Goal: Information Seeking & Learning: Understand process/instructions

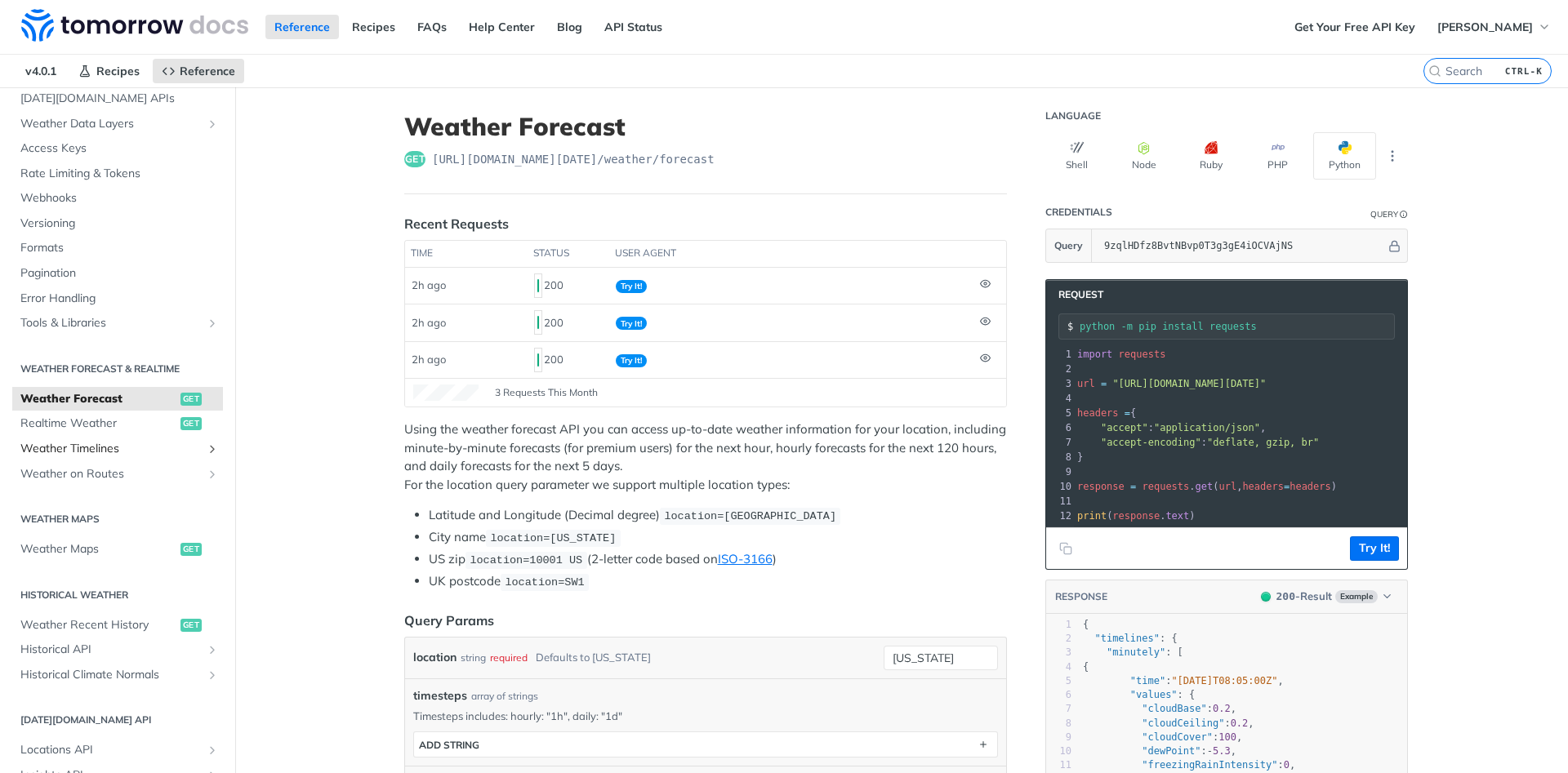
scroll to position [196, 0]
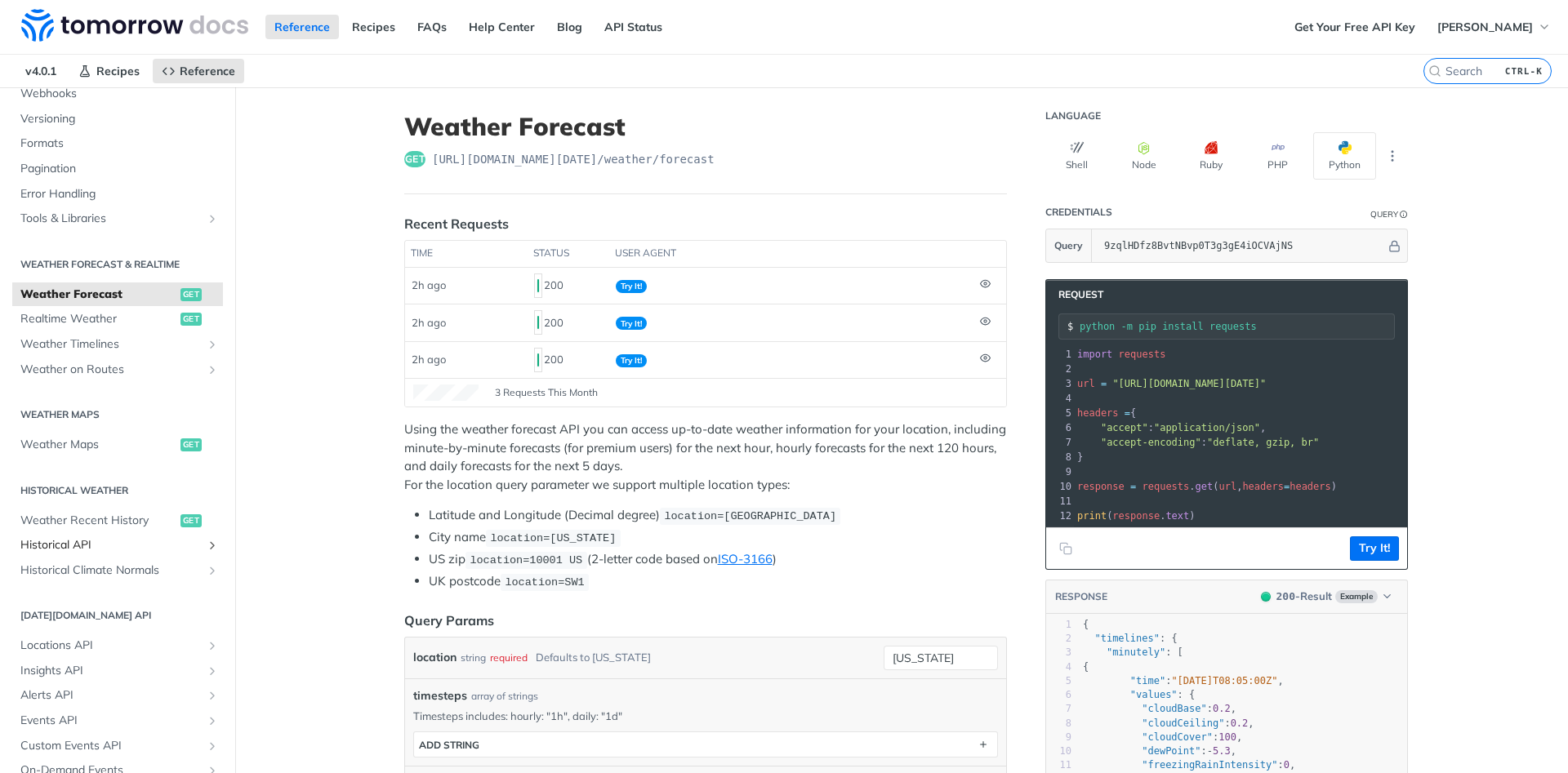
click at [87, 539] on span "Historical API" at bounding box center [111, 545] width 181 height 16
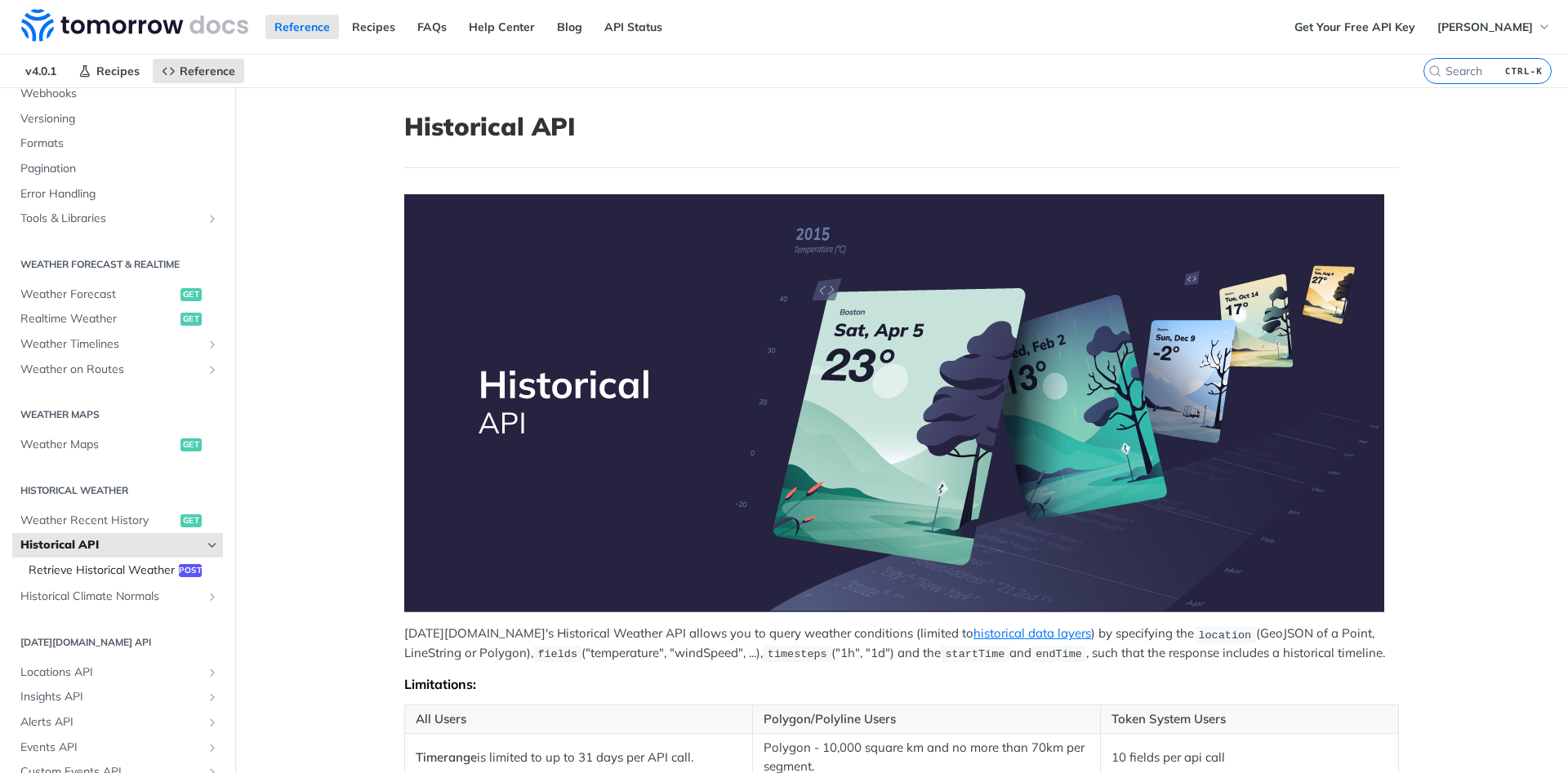
click at [93, 568] on span "Retrieve Historical Weather" at bounding box center [101, 570] width 146 height 16
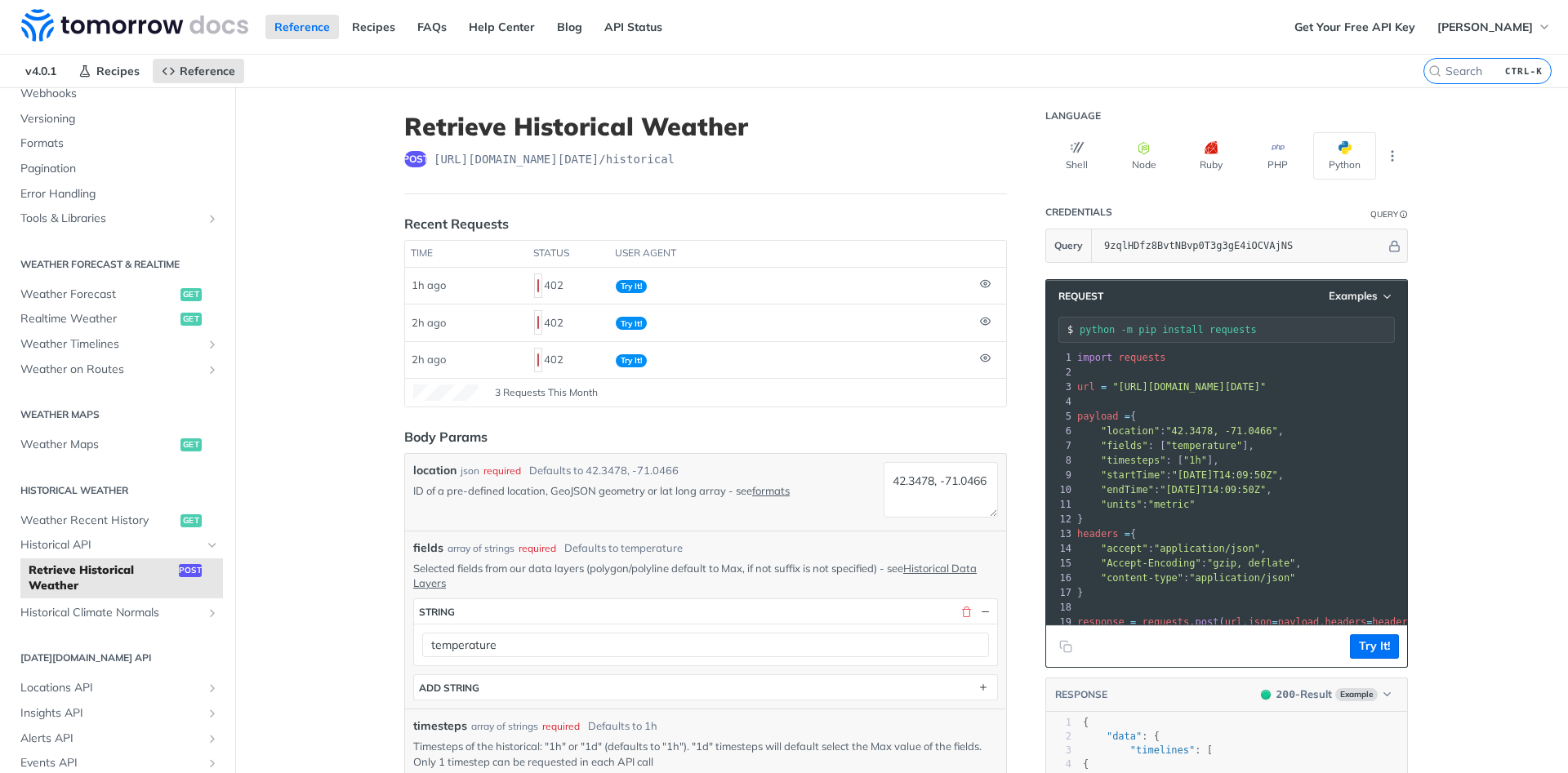
scroll to position [38, 0]
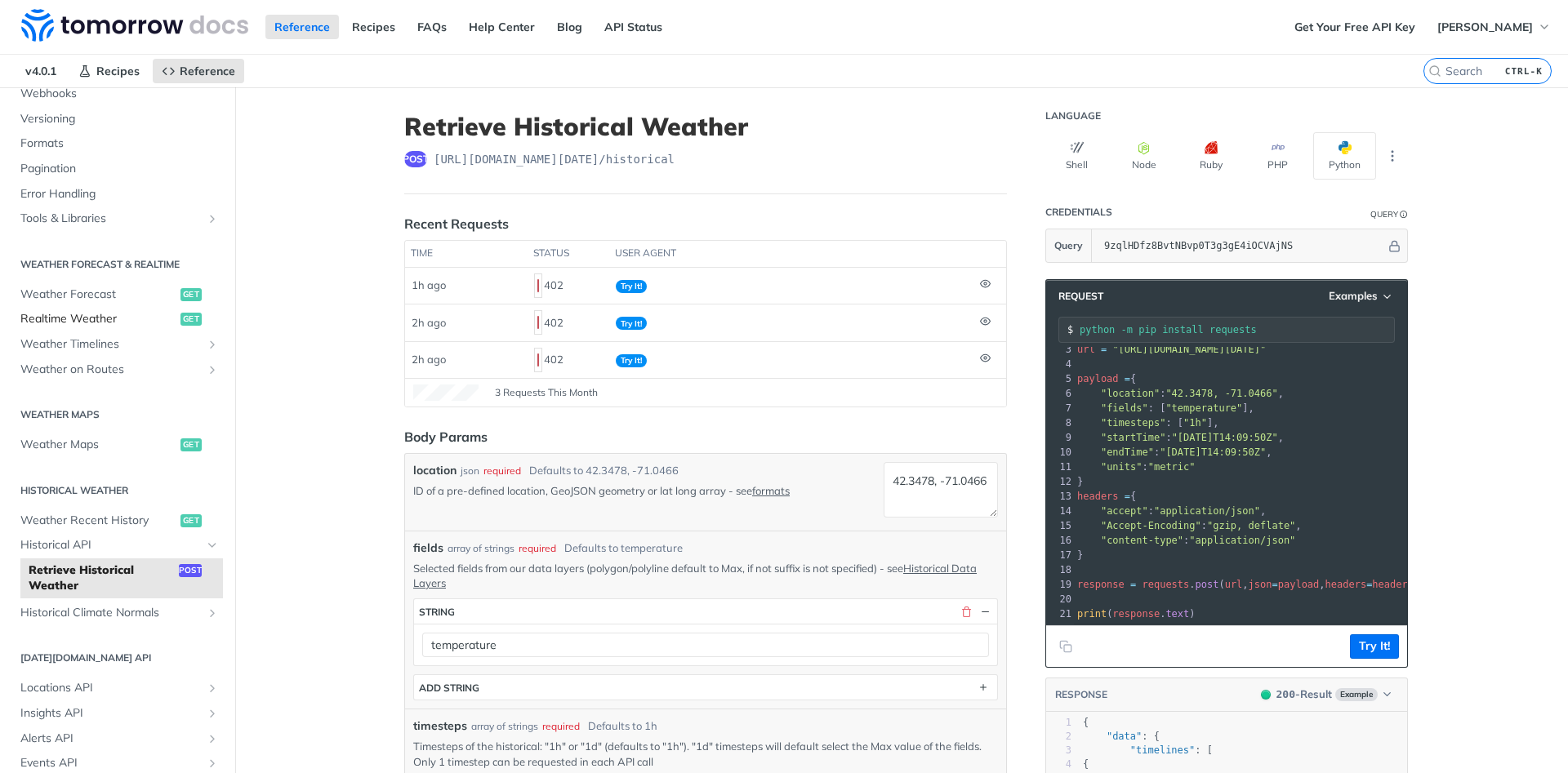
click at [136, 321] on span "Realtime Weather" at bounding box center [99, 319] width 156 height 16
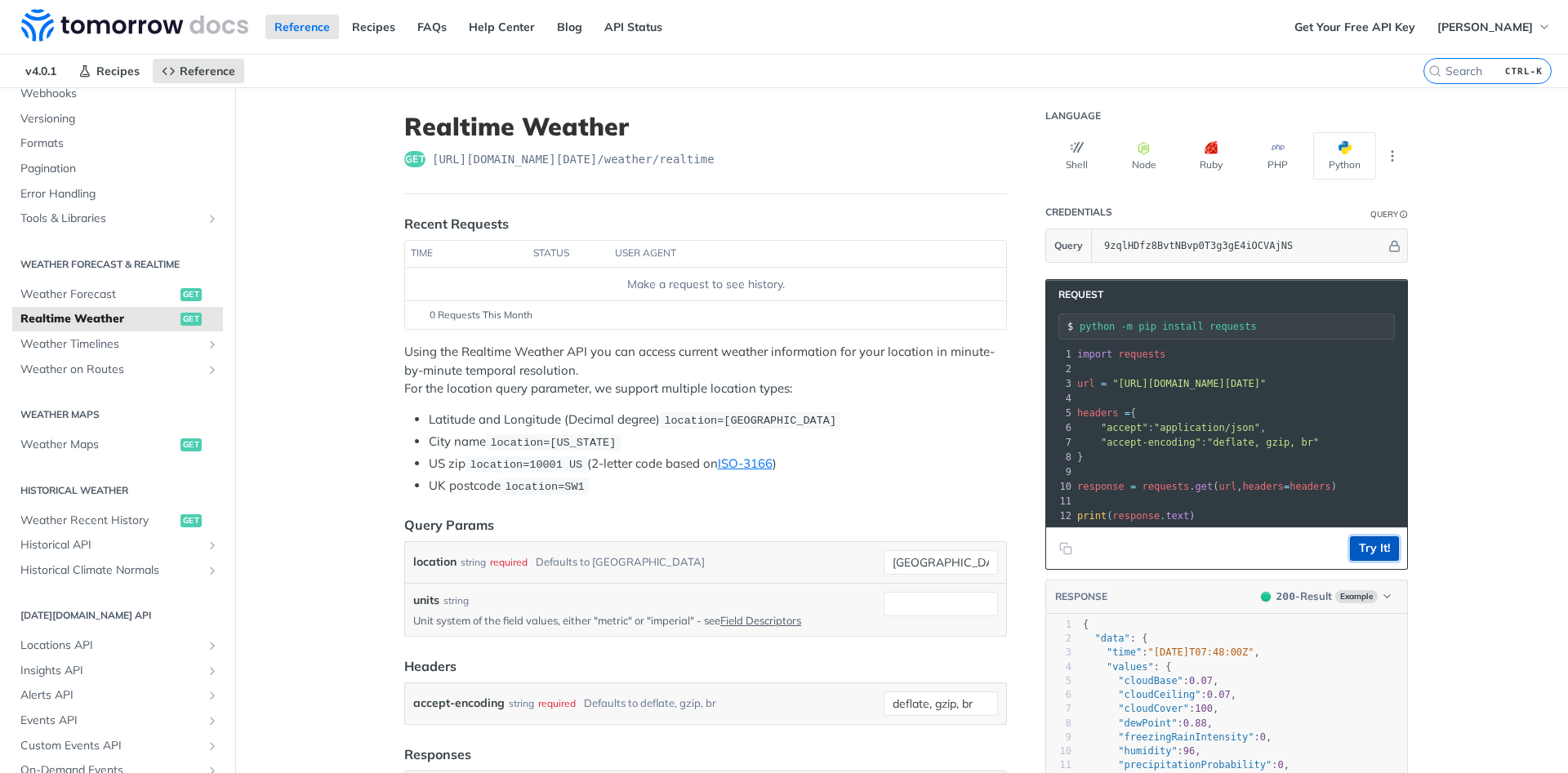
click at [1387, 550] on button "Try It!" at bounding box center [1374, 549] width 49 height 25
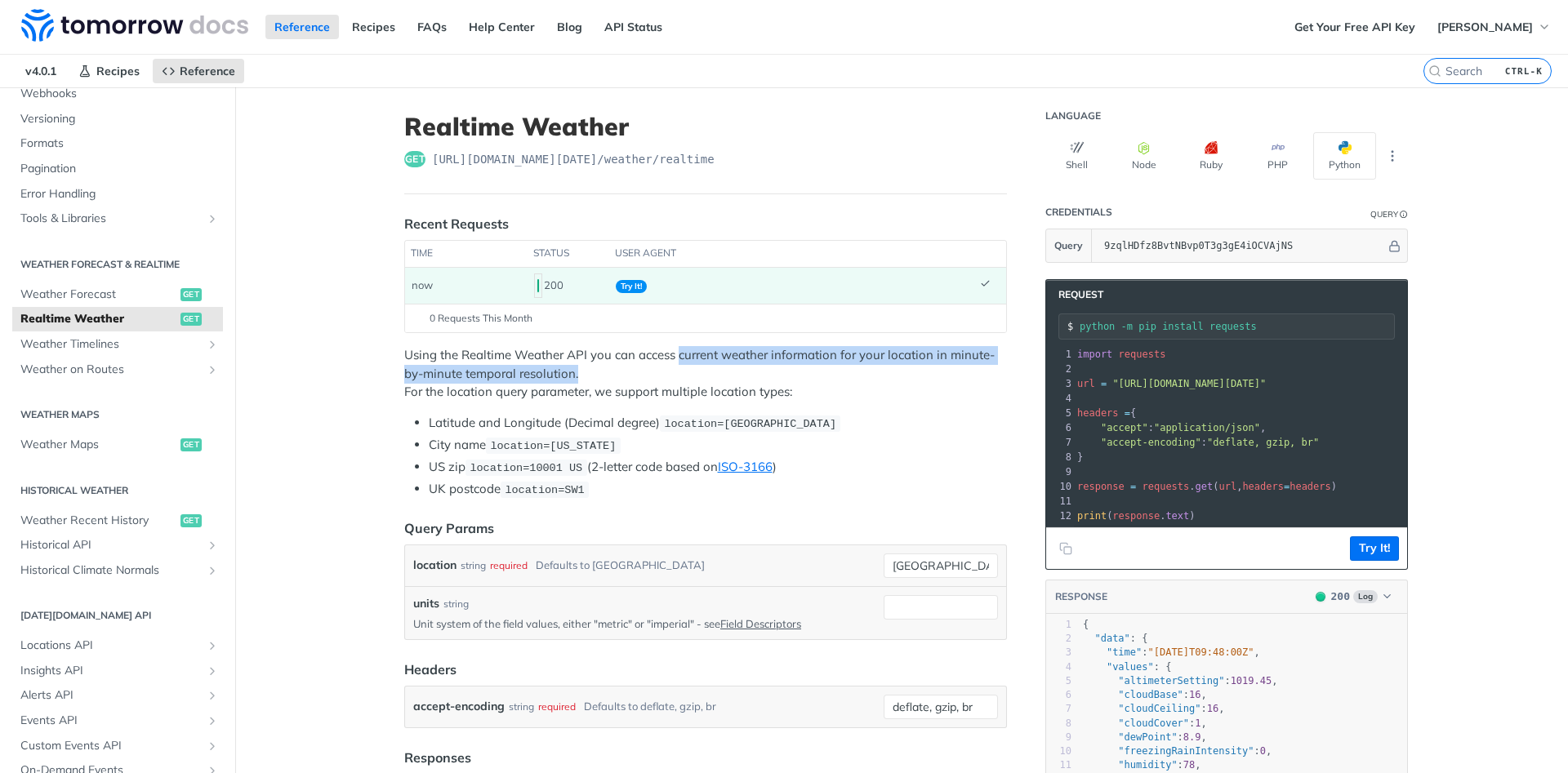
drag, startPoint x: 679, startPoint y: 355, endPoint x: 904, endPoint y: 376, distance: 226.0
click at [904, 376] on p "Using the Realtime Weather API you can access current weather information for y…" at bounding box center [706, 374] width 603 height 56
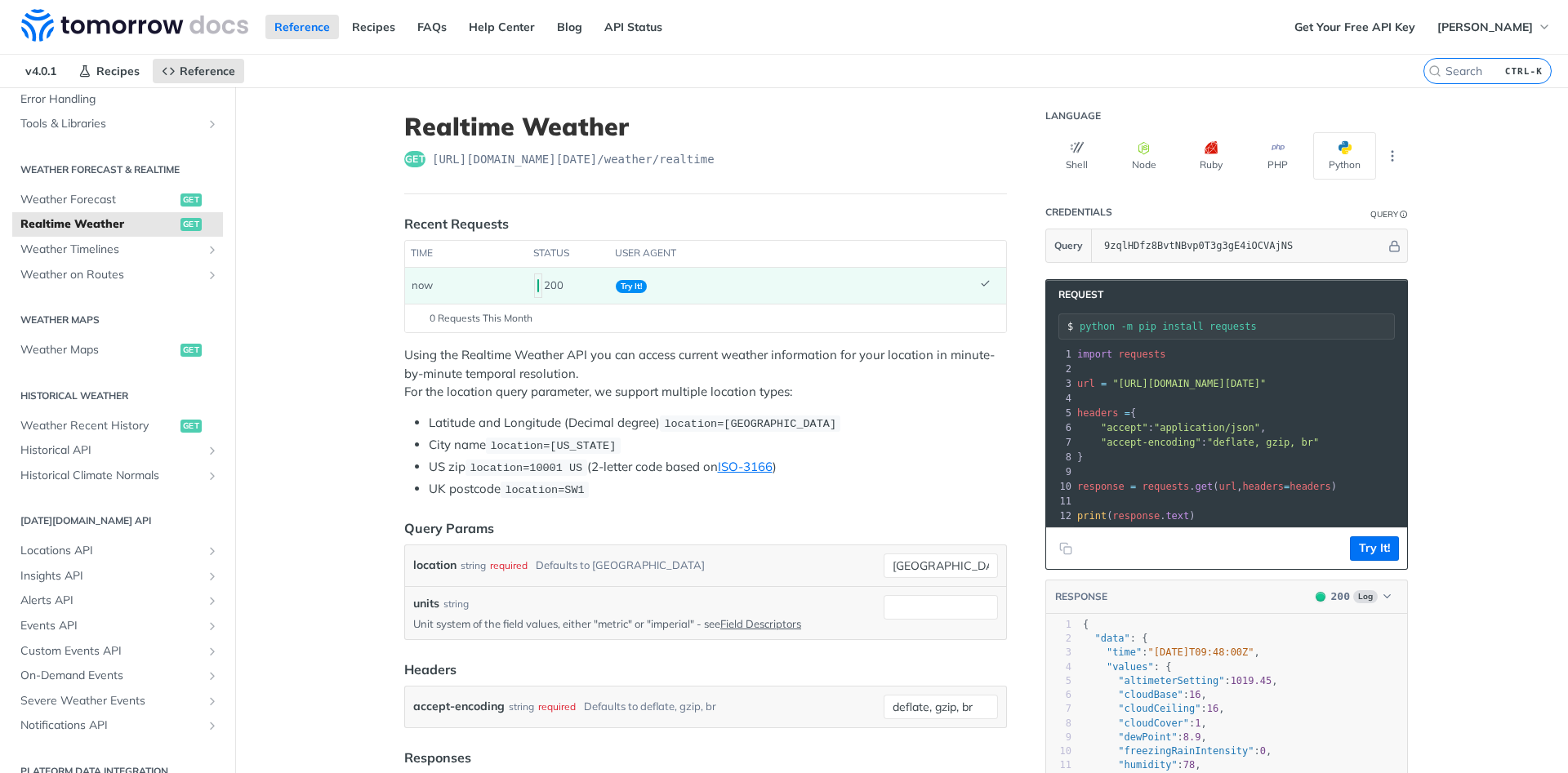
scroll to position [294, 0]
click at [146, 421] on span "Weather Recent History" at bounding box center [99, 423] width 156 height 16
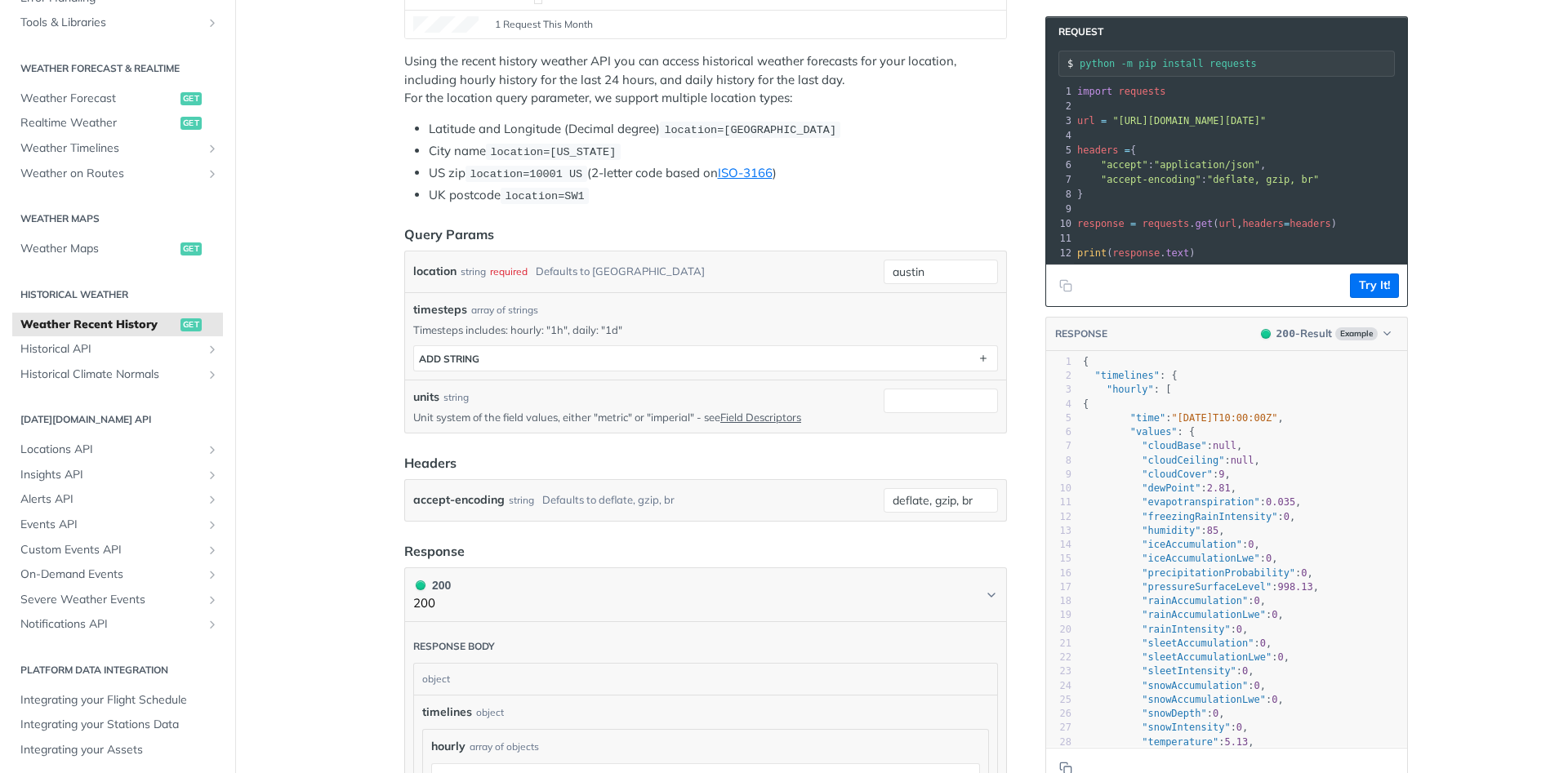
scroll to position [312, 0]
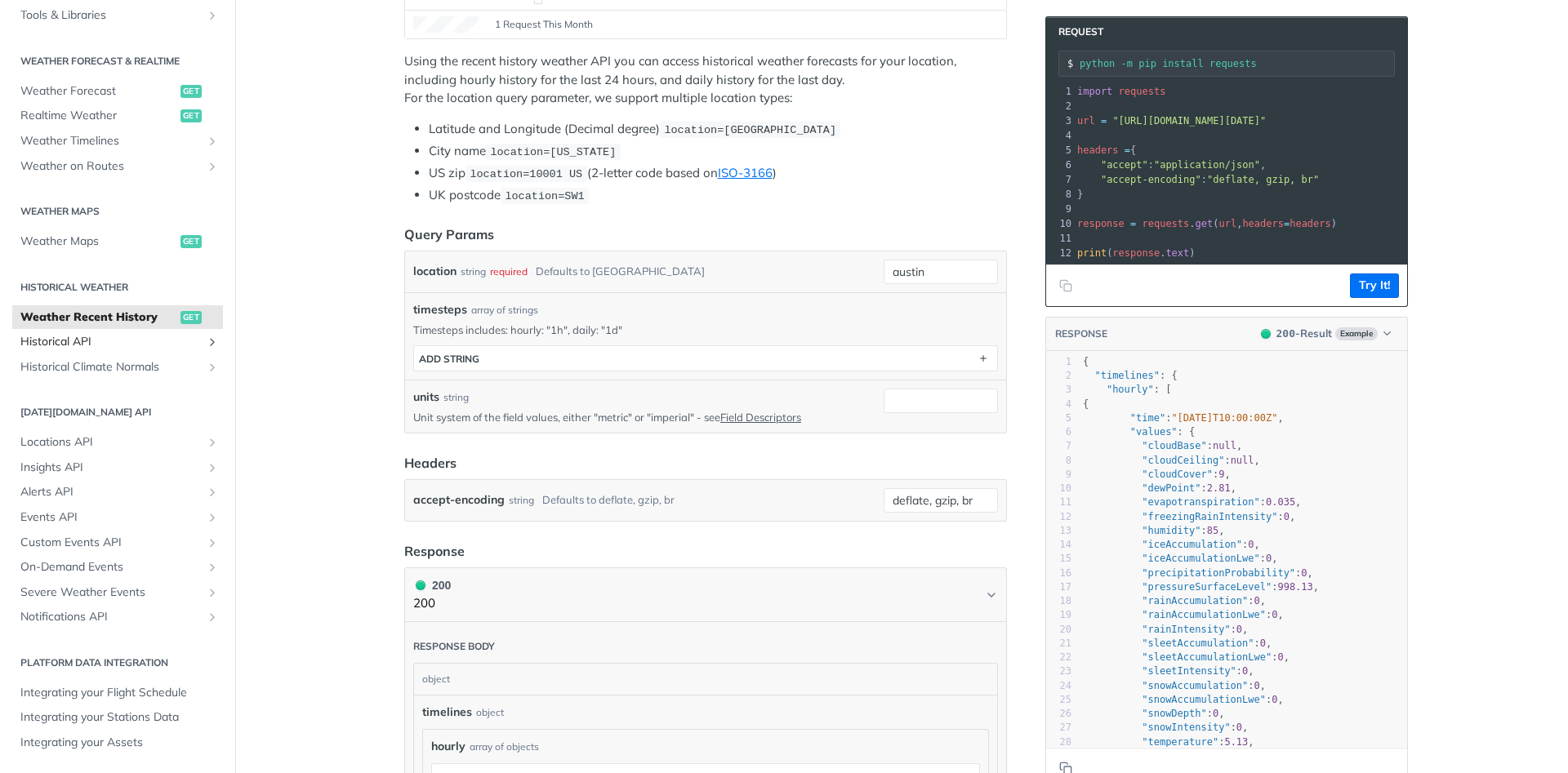
click at [99, 344] on span "Historical API" at bounding box center [111, 342] width 181 height 16
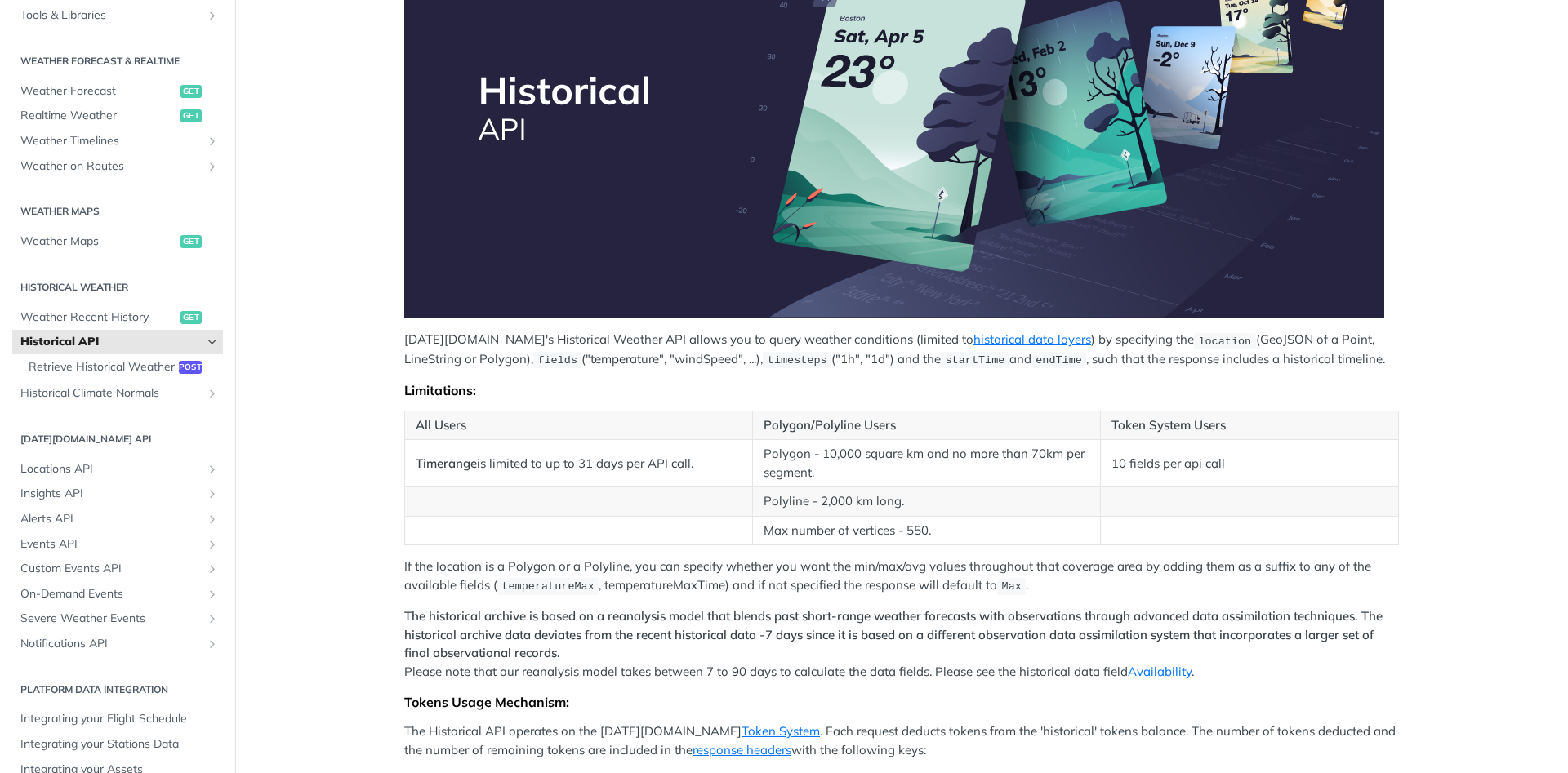
scroll to position [587, 0]
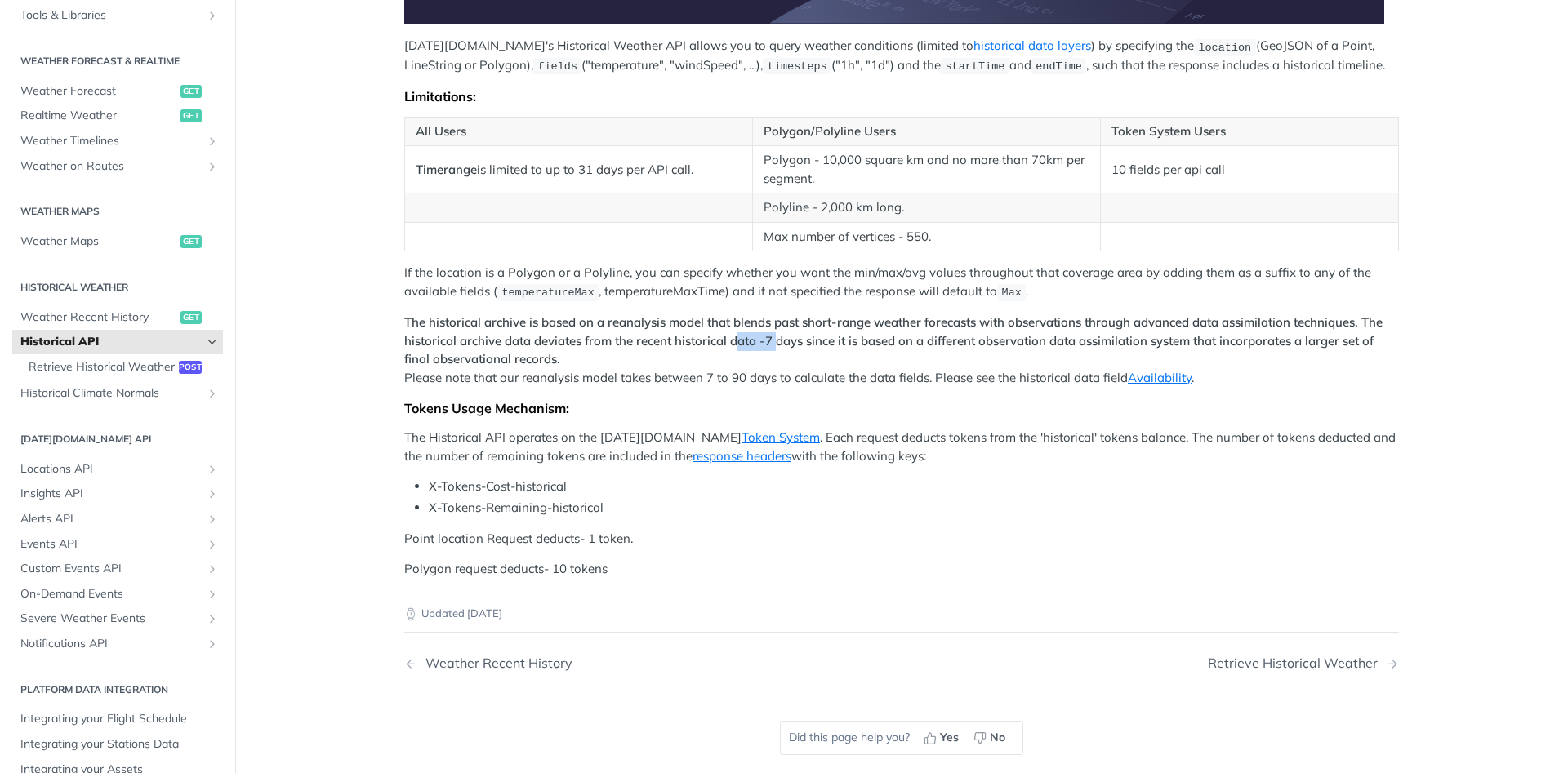
drag, startPoint x: 742, startPoint y: 341, endPoint x: 781, endPoint y: 344, distance: 39.1
click at [781, 344] on strong "The historical archive is based on a reanalysis model that blends past short-ra…" at bounding box center [894, 340] width 979 height 52
click at [802, 344] on strong "The historical archive is based on a reanalysis model that blends past short-ra…" at bounding box center [894, 340] width 979 height 52
drag, startPoint x: 436, startPoint y: 378, endPoint x: 601, endPoint y: 382, distance: 165.0
click at [601, 382] on p "The historical archive is based on a reanalysis model that blends past short-ra…" at bounding box center [902, 350] width 995 height 74
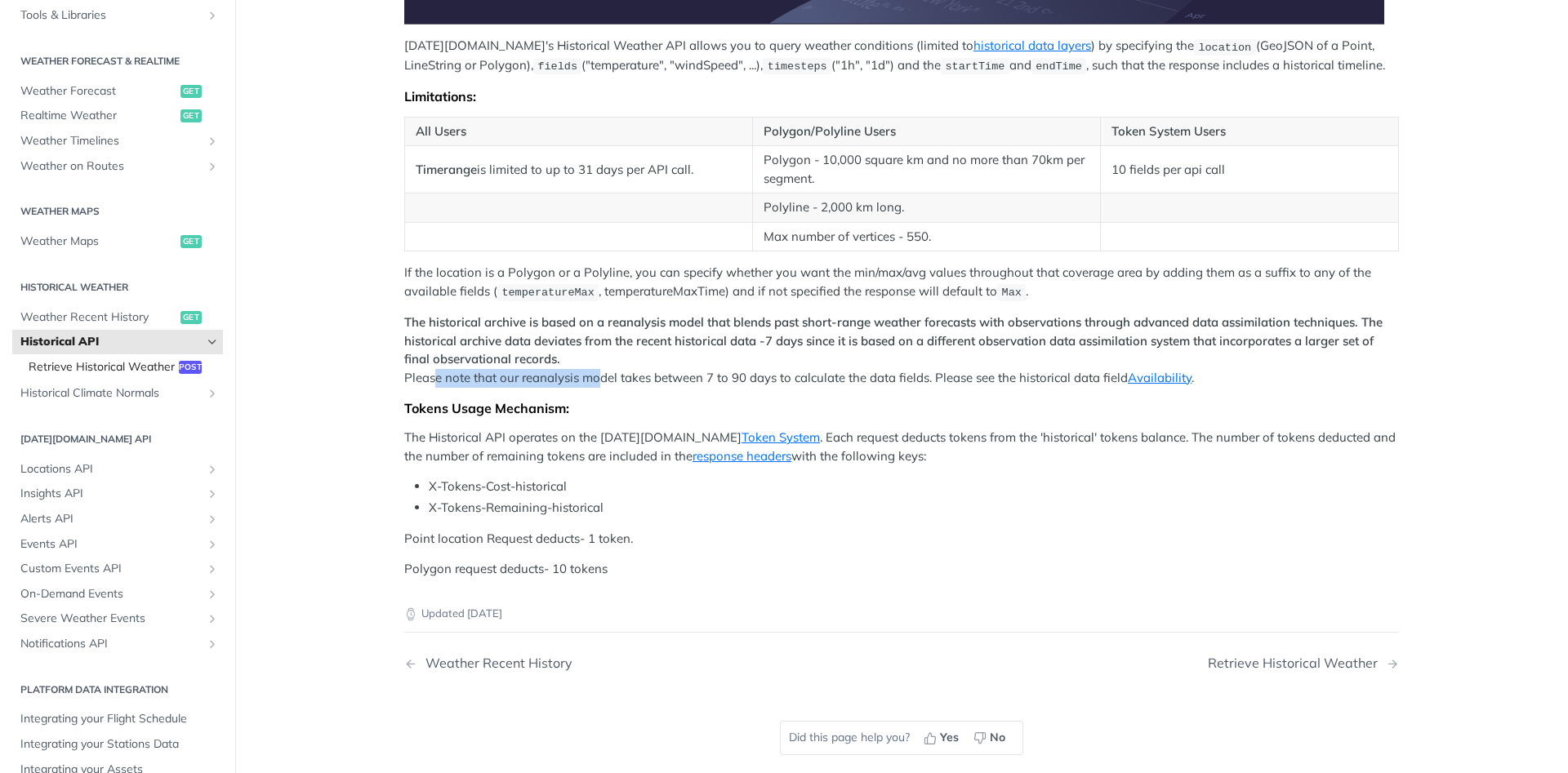
click at [101, 360] on span "Retrieve Historical Weather" at bounding box center [101, 367] width 146 height 16
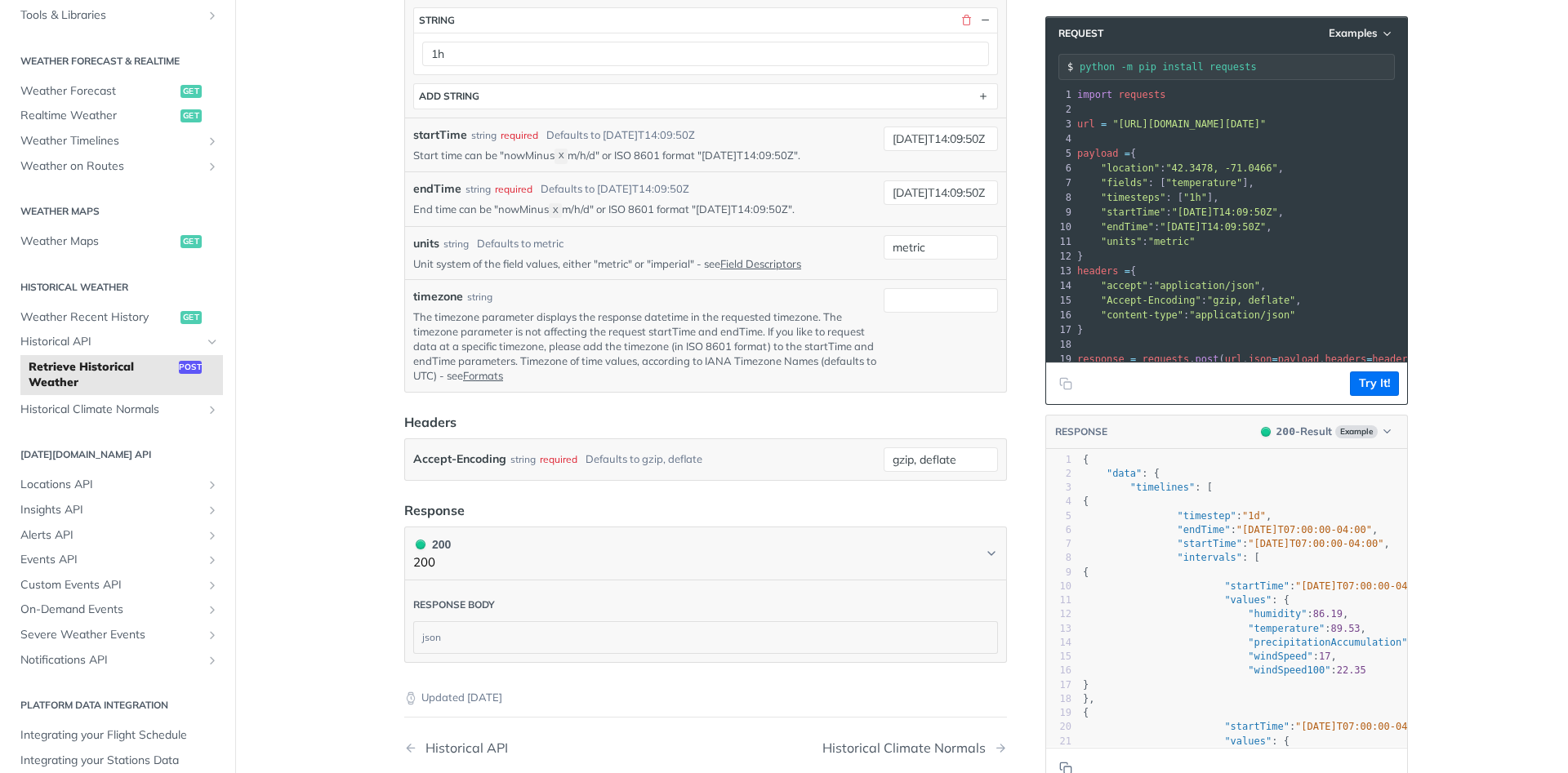
scroll to position [574, 0]
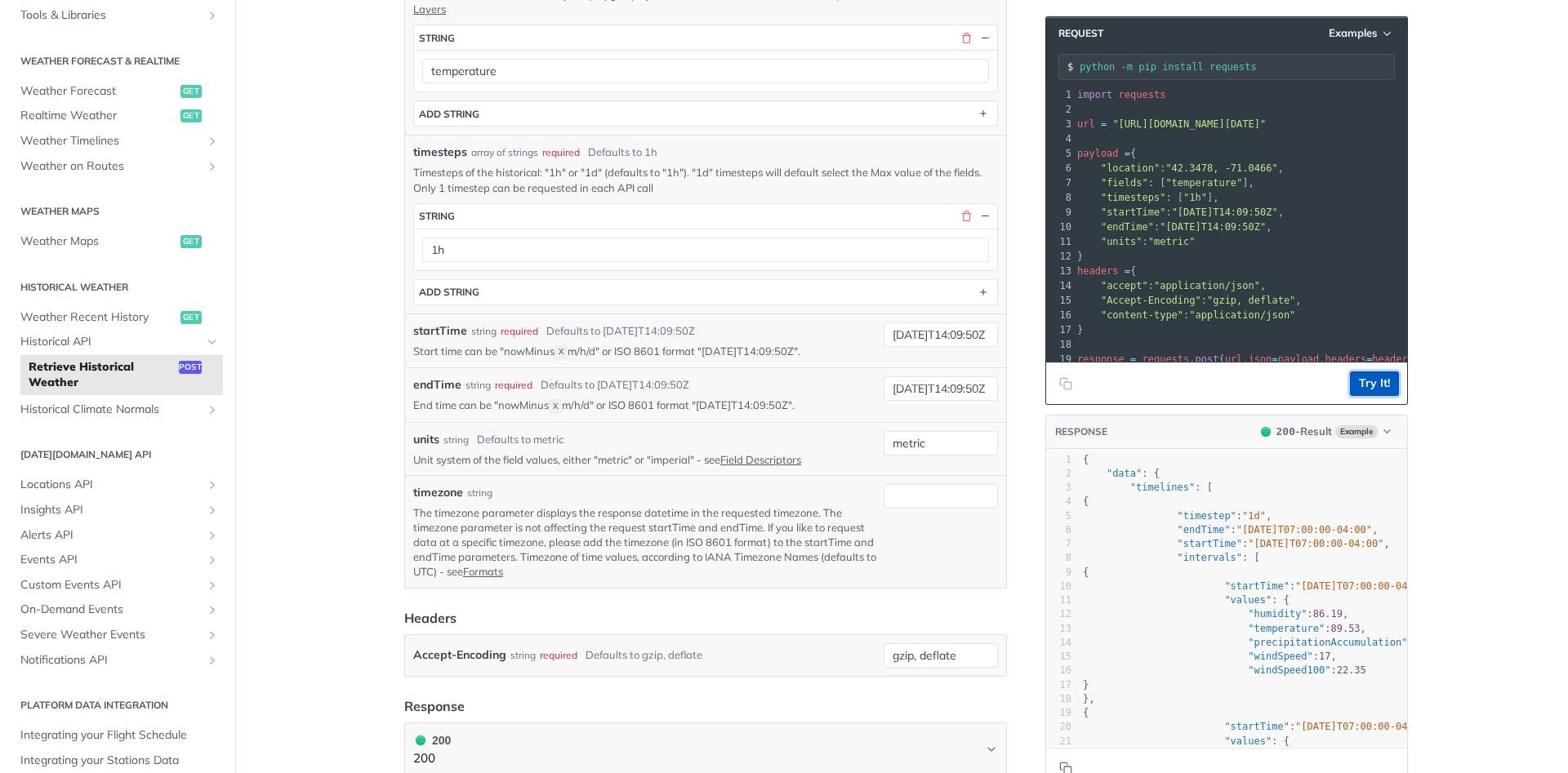
click at [1364, 376] on button "Try It!" at bounding box center [1374, 384] width 49 height 25
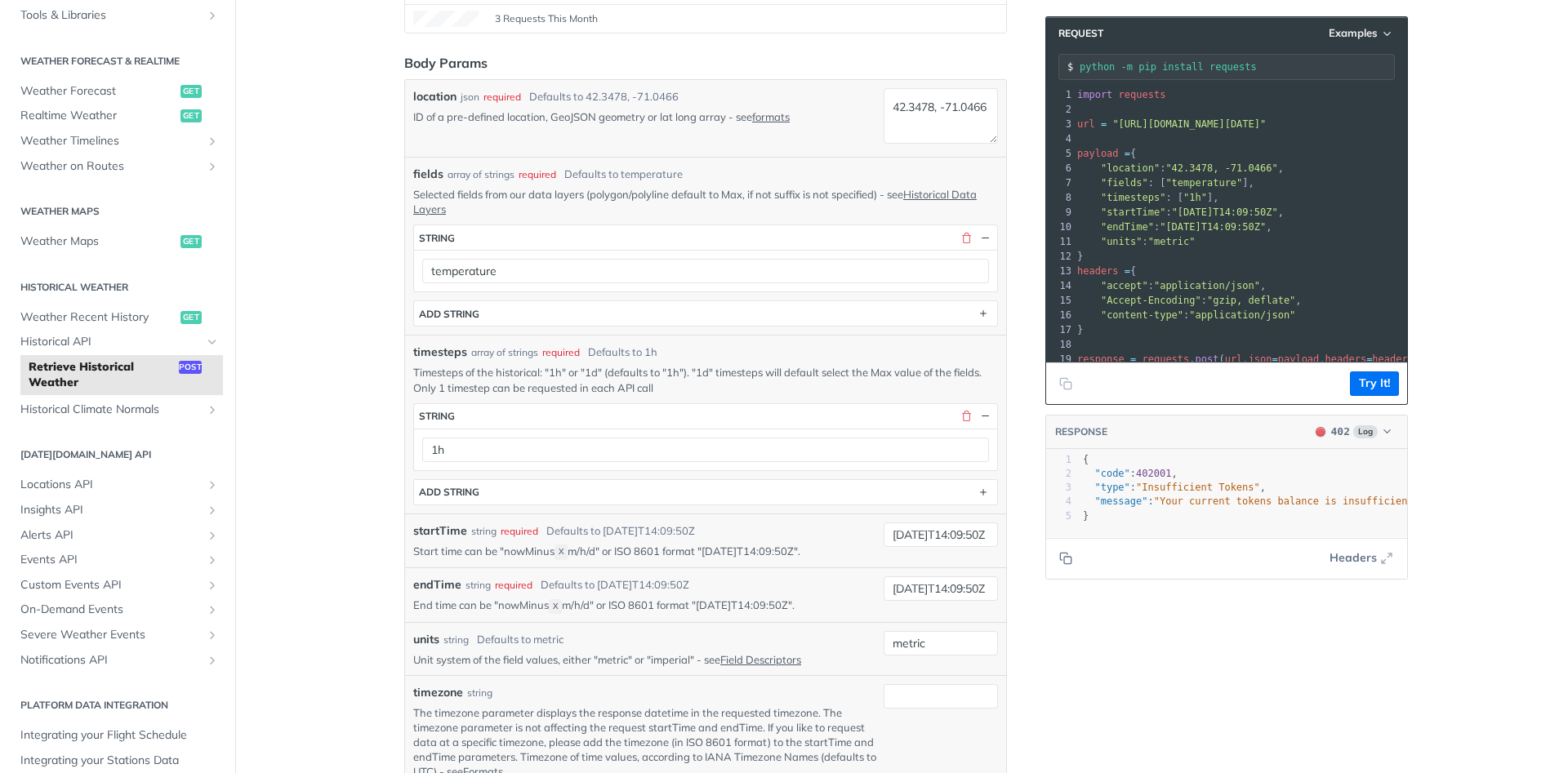
scroll to position [378, 0]
click at [1198, 490] on span ""Insufficient Tokens"" at bounding box center [1198, 487] width 124 height 11
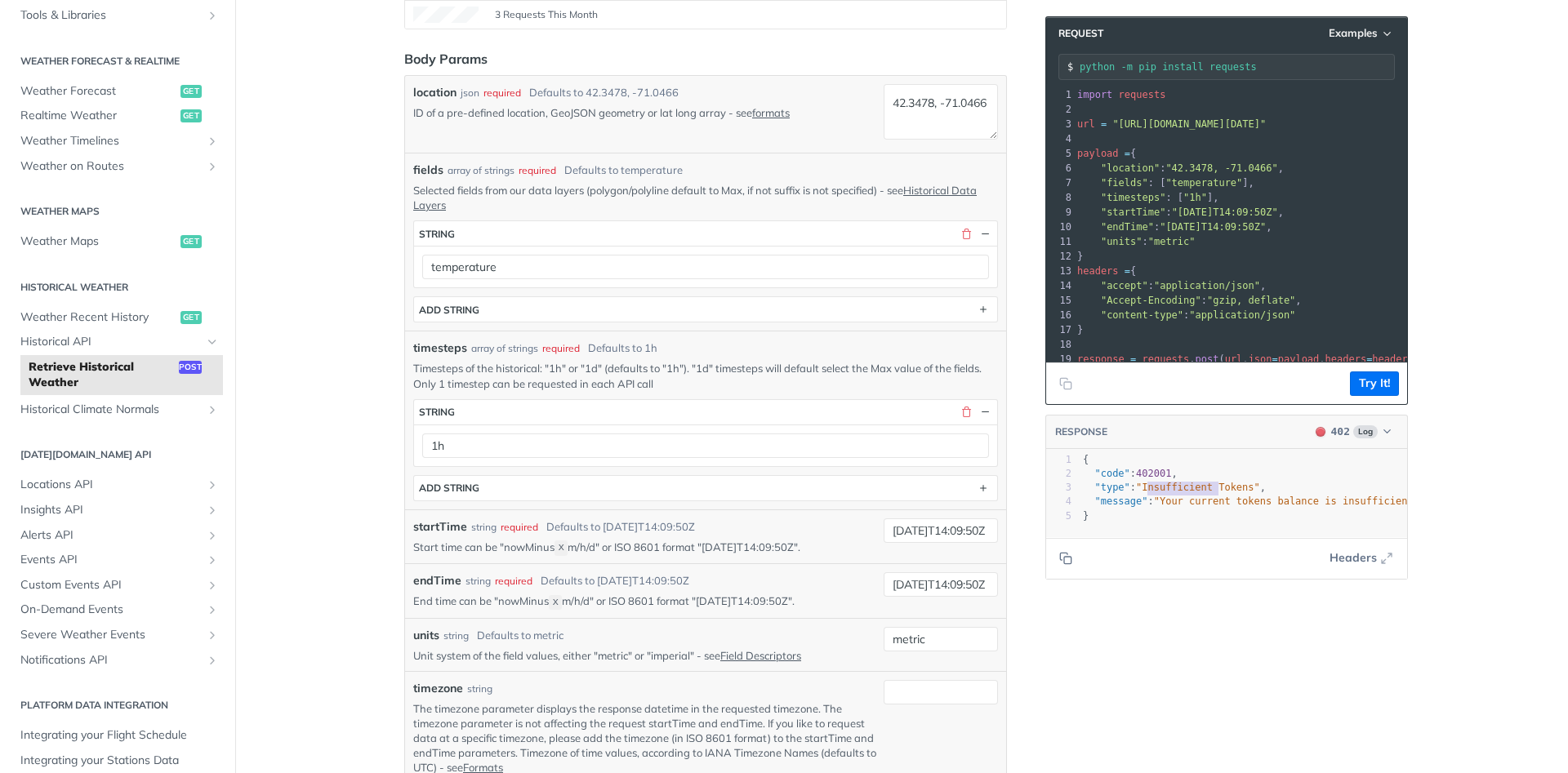
type textarea ""type": "Insufficient Tokens","
click at [1198, 490] on span ""Insufficient Tokens"" at bounding box center [1198, 487] width 124 height 11
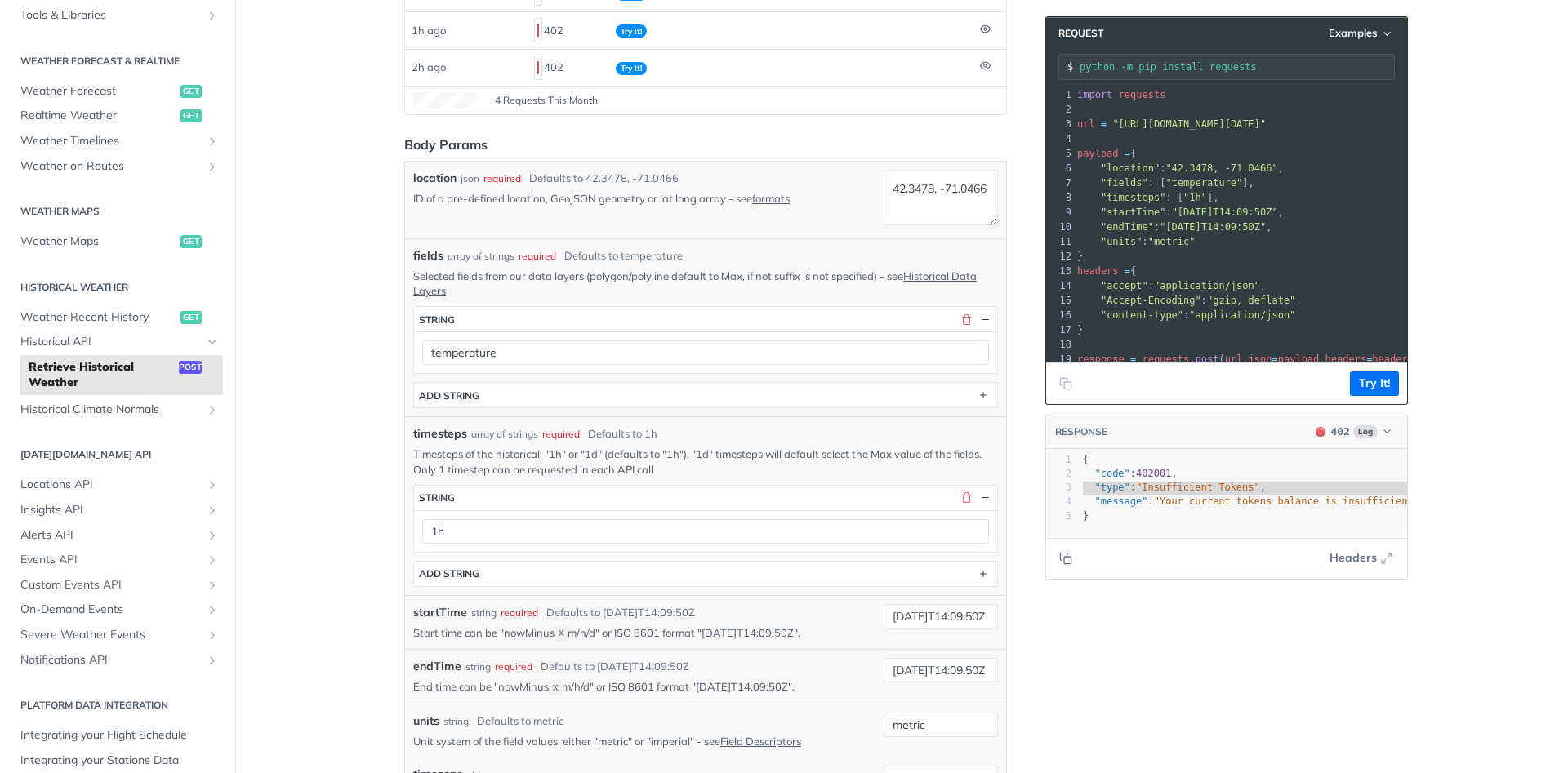
scroll to position [392, 0]
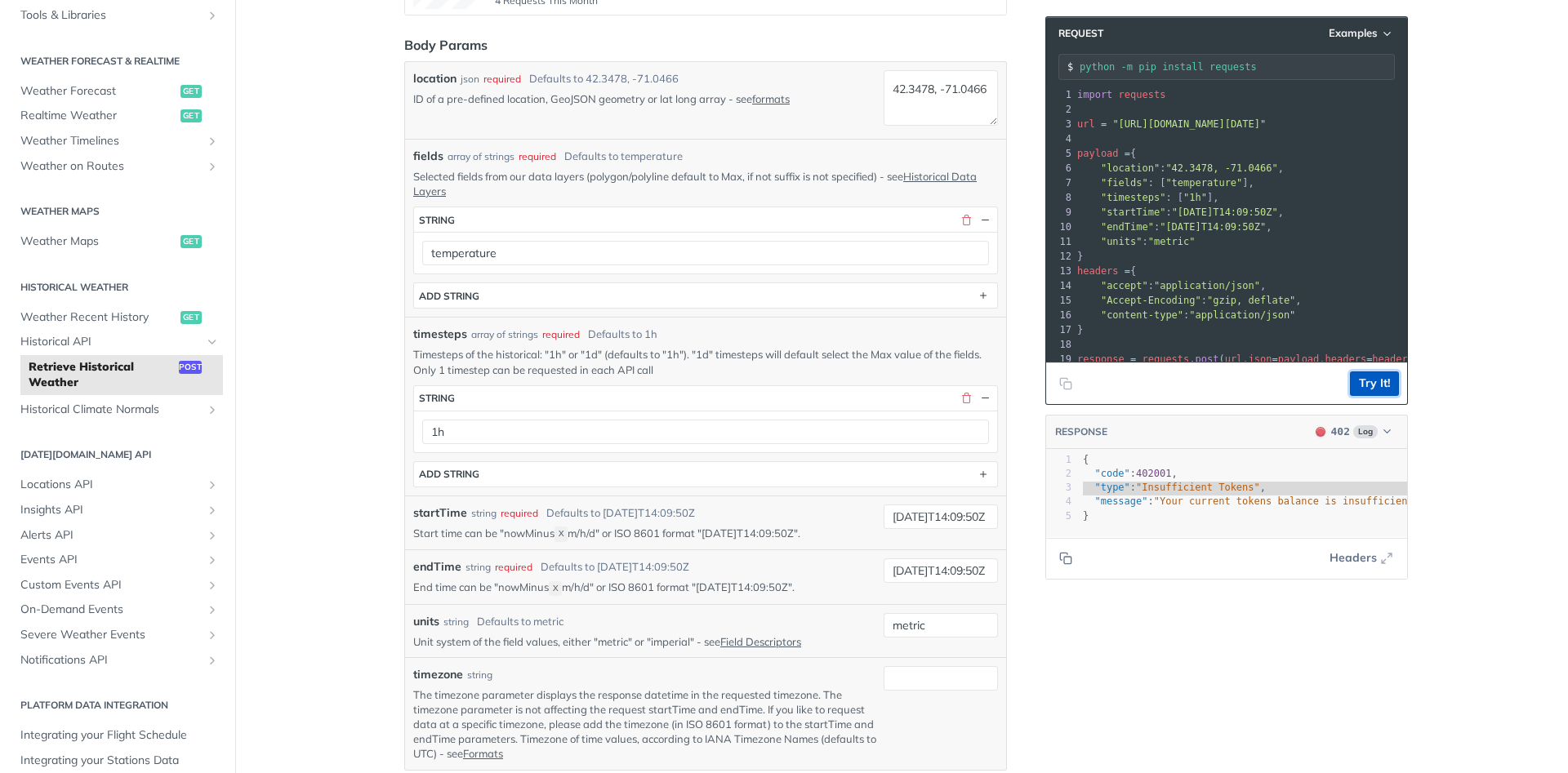
click at [1370, 381] on button "Try It!" at bounding box center [1374, 384] width 49 height 25
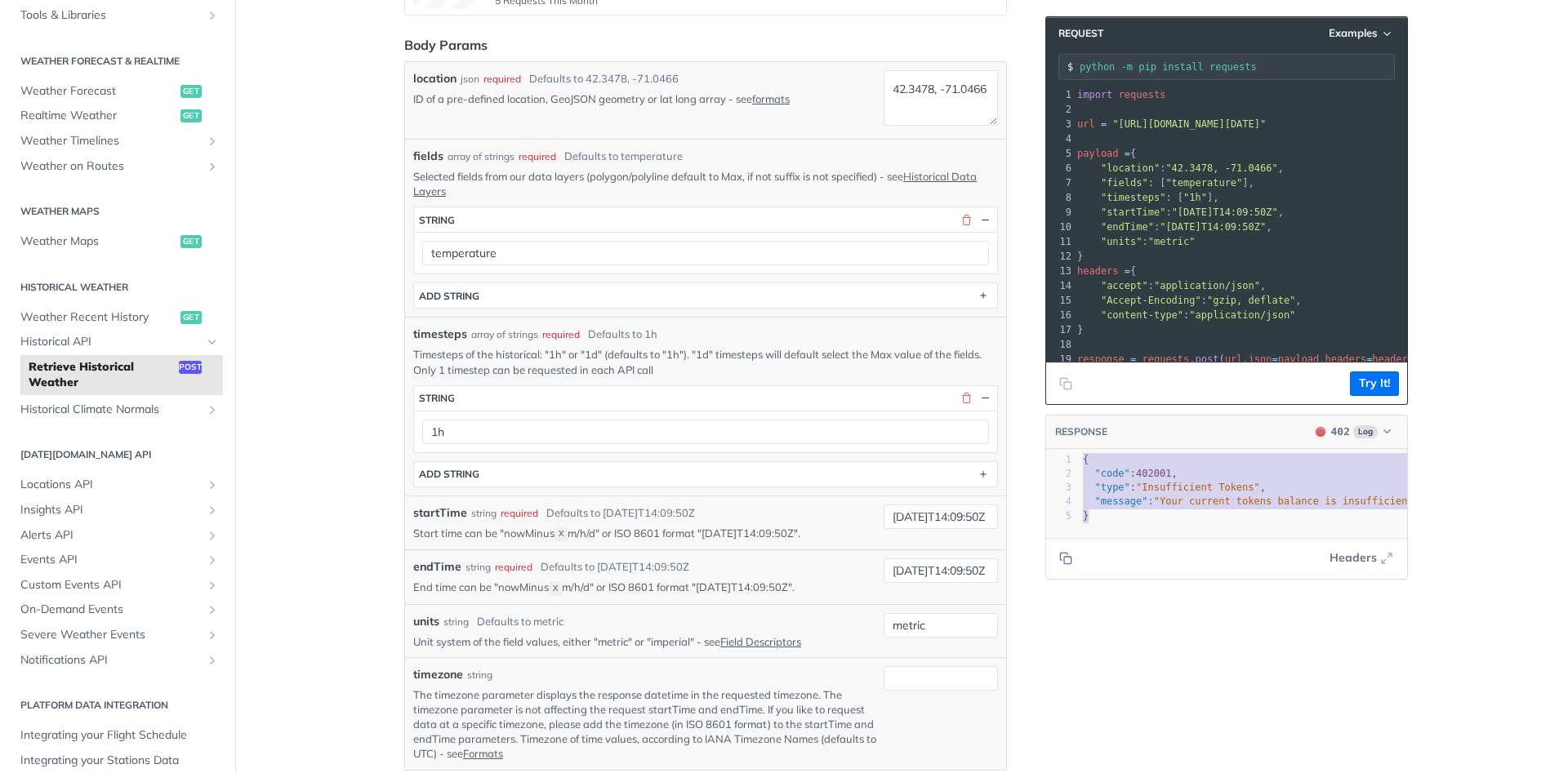
drag, startPoint x: 1083, startPoint y: 456, endPoint x: 1100, endPoint y: 514, distance: 60.4
click at [1100, 514] on div "1 { 2 "code" : 402001 , 3 "type" : "Insufficient Tokens" , 4 "message" : "Your …" at bounding box center [1415, 489] width 671 height 70
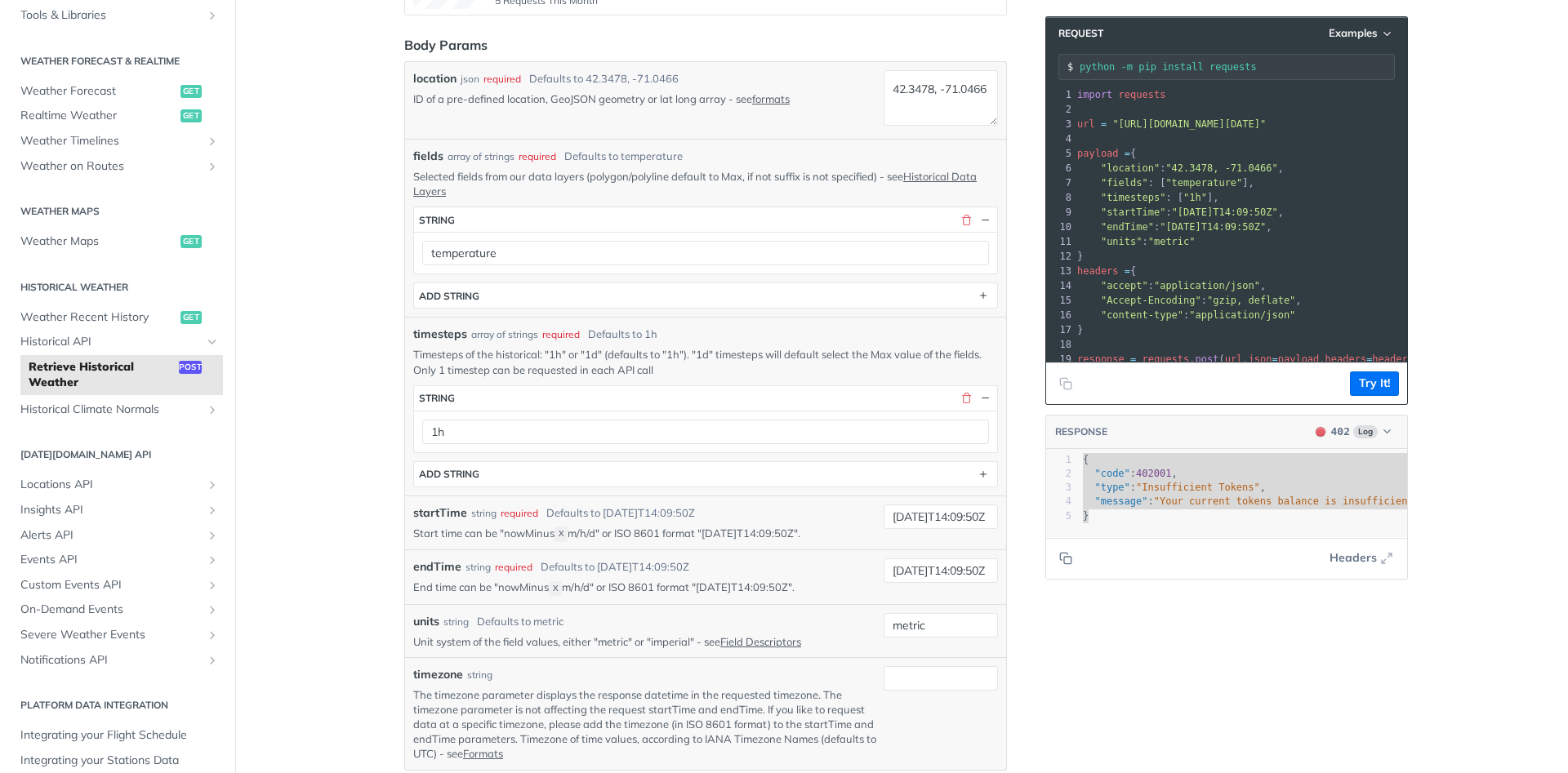
type textarea "{ "code": 402001, "type": "Insufficient Tokens", "message": "Your current token…"
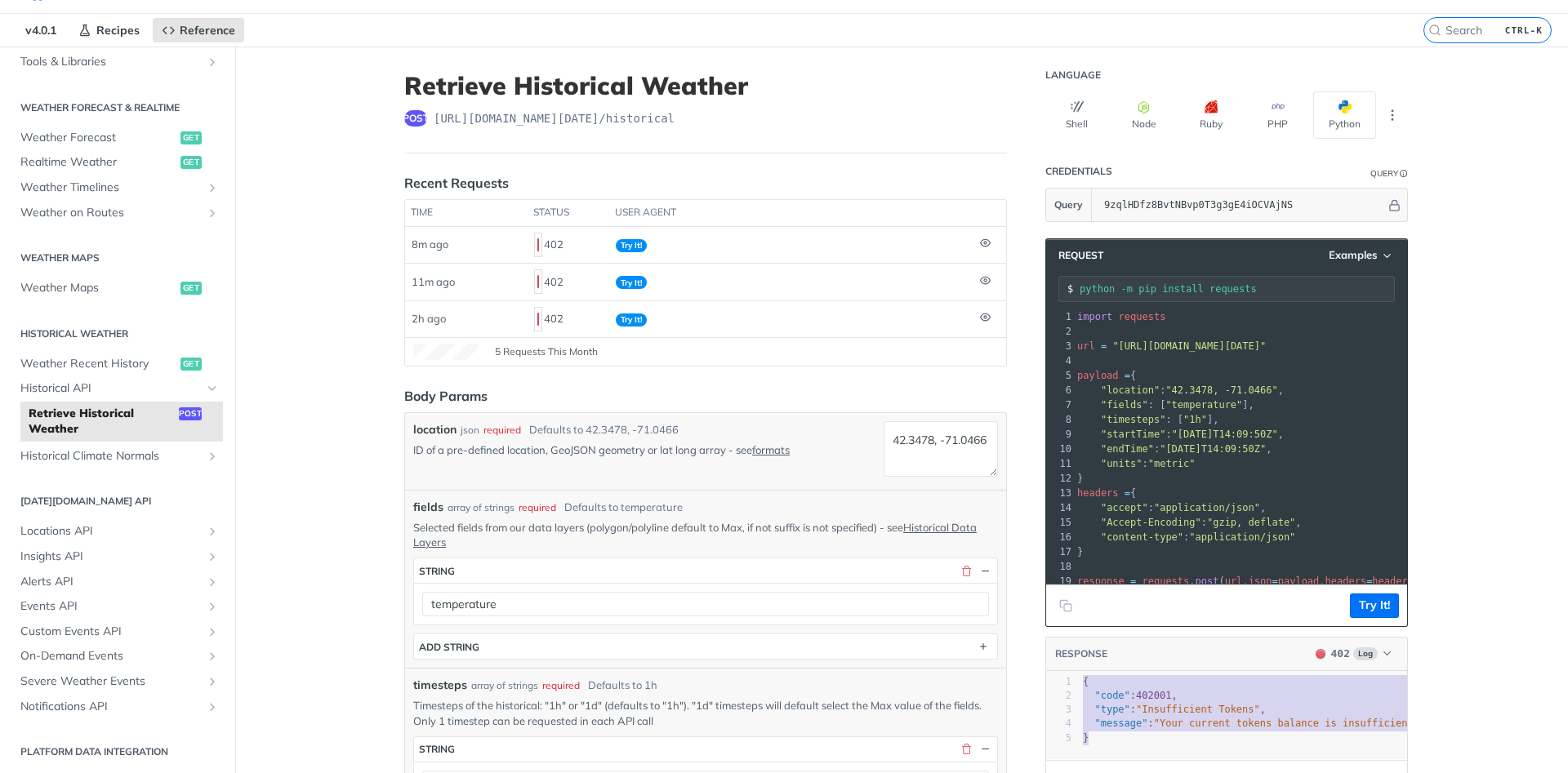
scroll to position [0, 0]
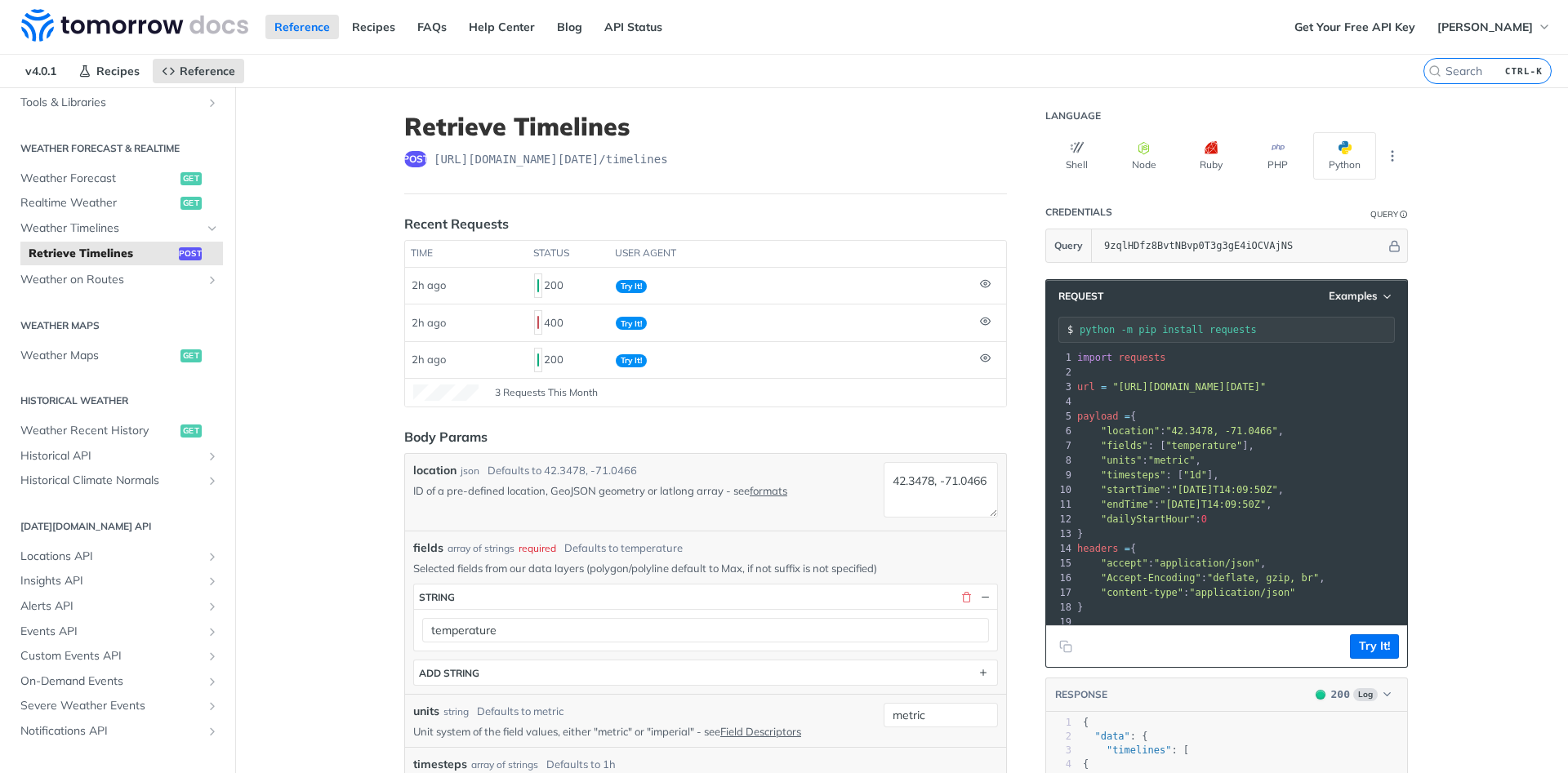
click at [1068, 652] on icon "Copy to clipboard" at bounding box center [1068, 648] width 8 height 8
click at [88, 232] on span "Weather Timelines" at bounding box center [111, 228] width 181 height 16
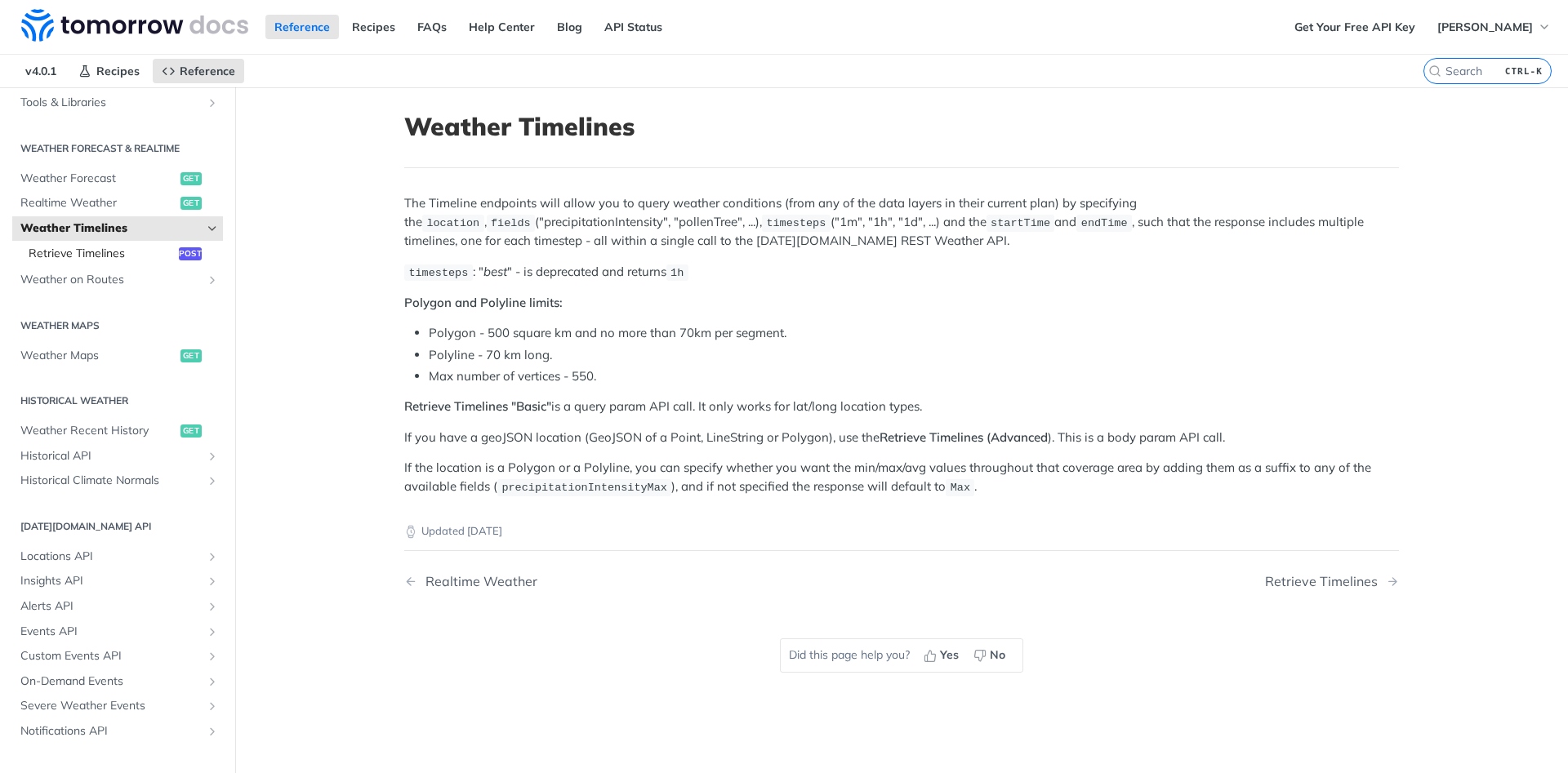
click at [109, 254] on span "Retrieve Timelines" at bounding box center [101, 253] width 146 height 16
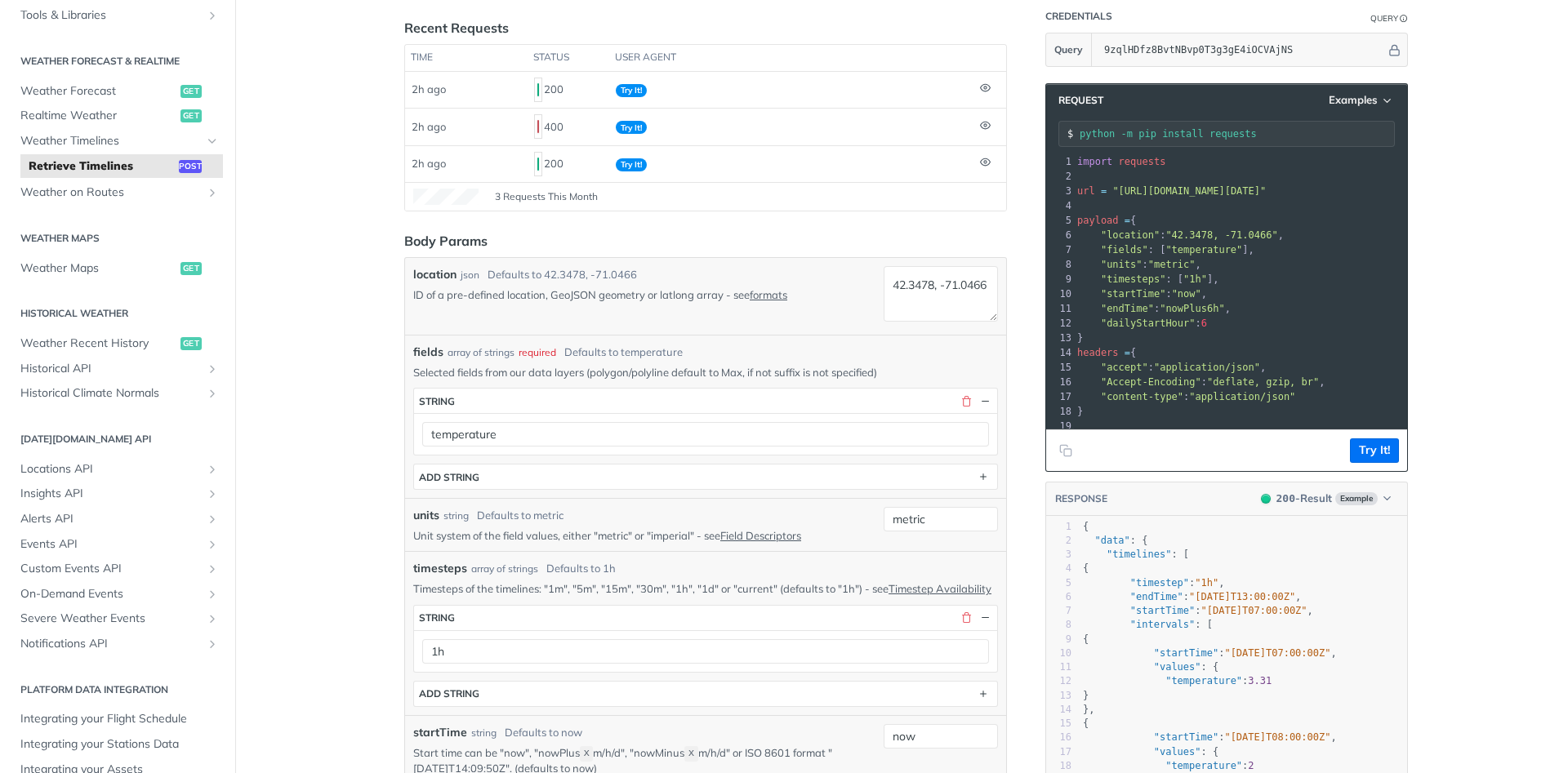
scroll to position [98, 0]
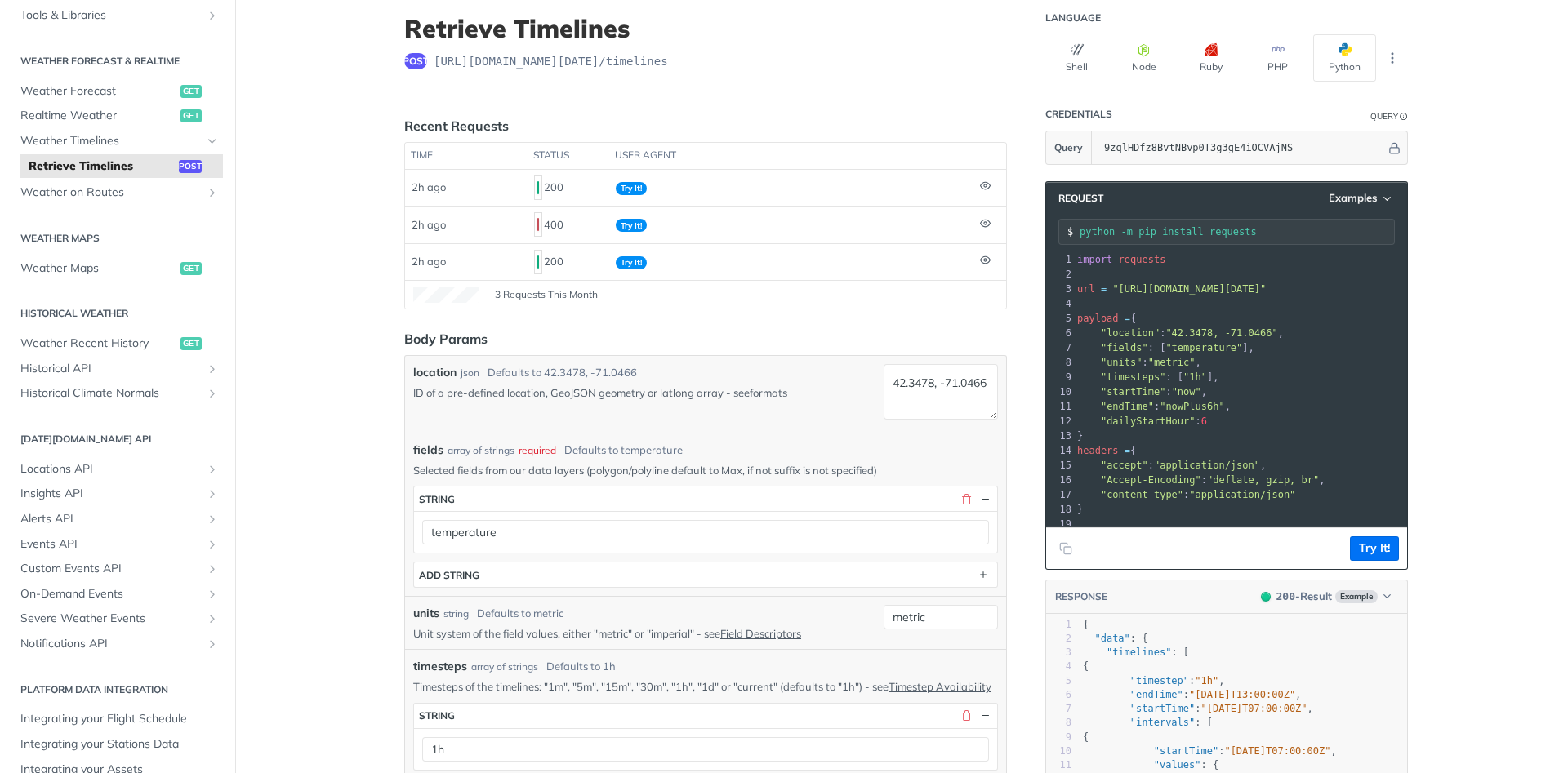
click at [773, 393] on link "formats" at bounding box center [769, 393] width 38 height 13
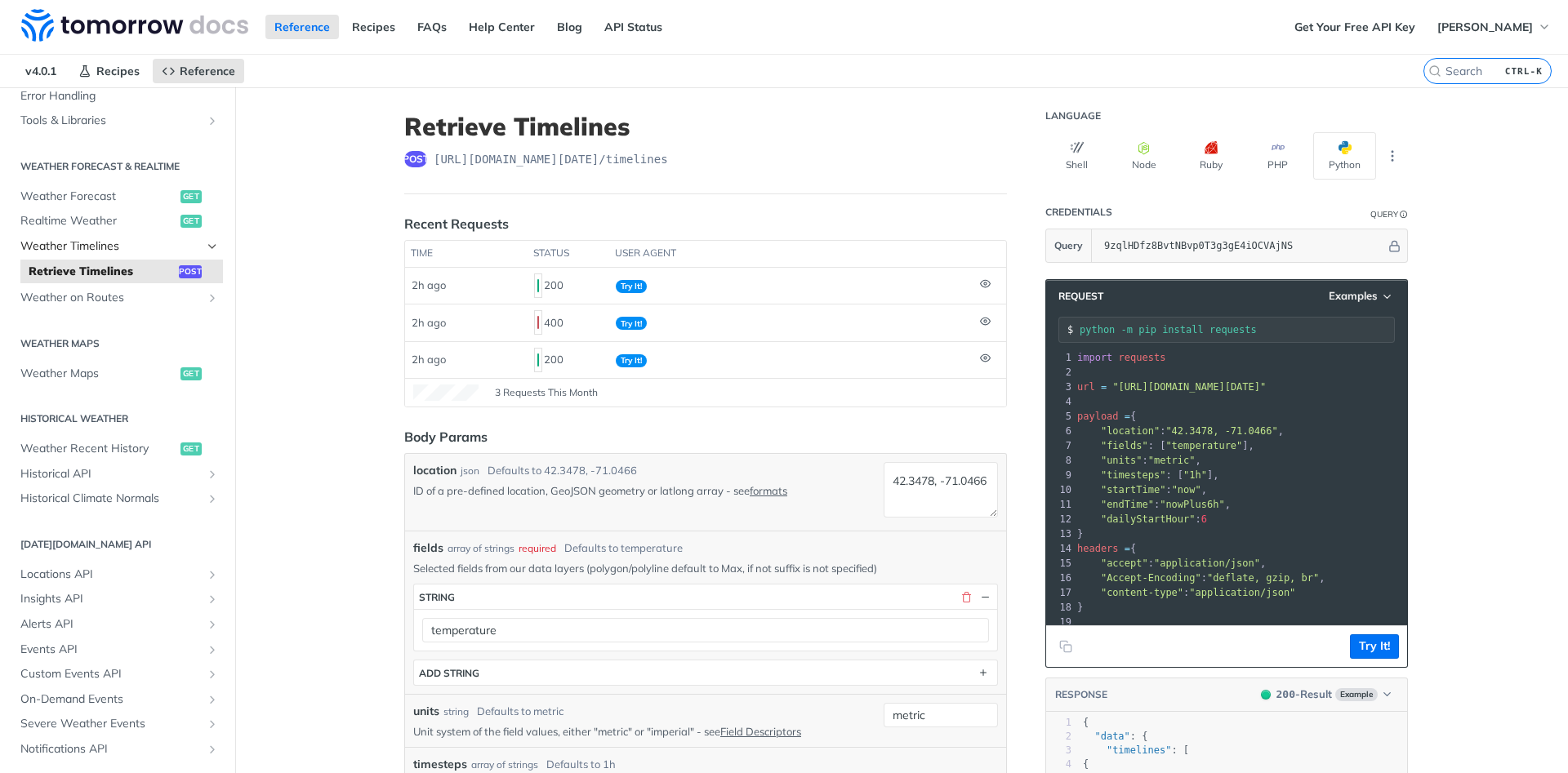
click at [214, 244] on icon "Hide subpages for Weather Timelines" at bounding box center [212, 246] width 13 height 13
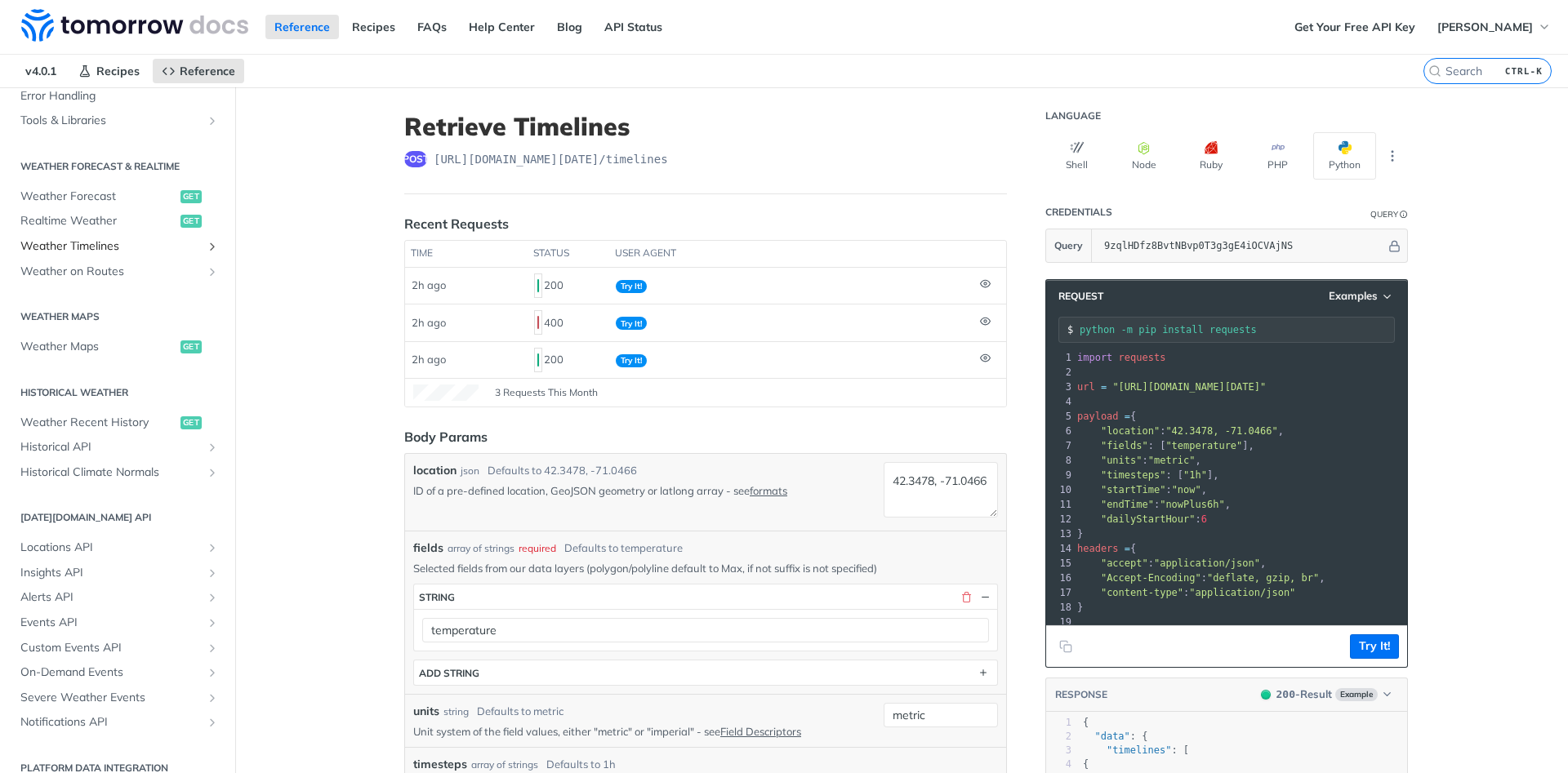
click at [214, 244] on icon "Show subpages for Weather Timelines" at bounding box center [212, 246] width 13 height 13
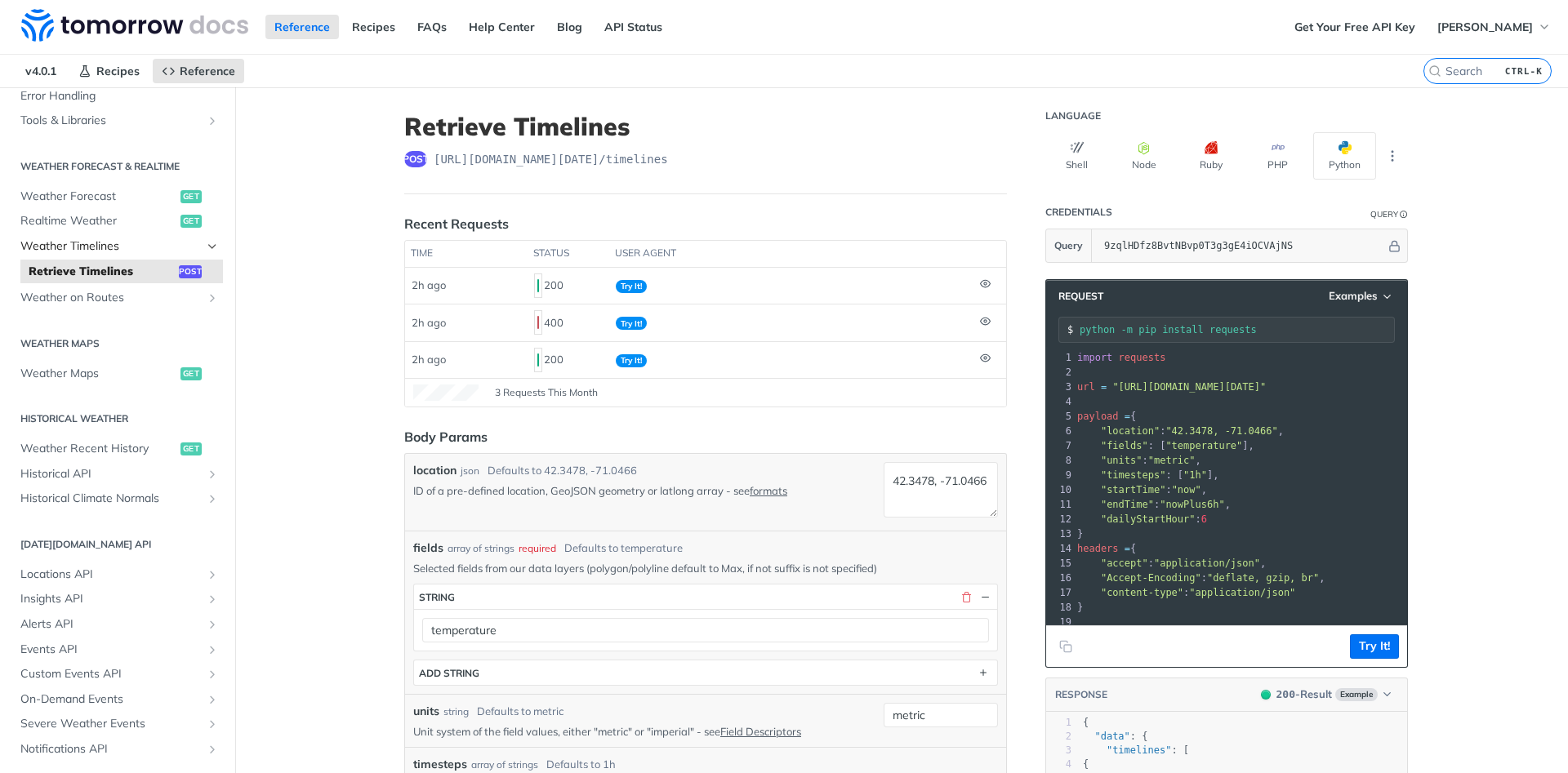
click at [209, 245] on icon "Hide subpages for Weather Timelines" at bounding box center [212, 246] width 13 height 13
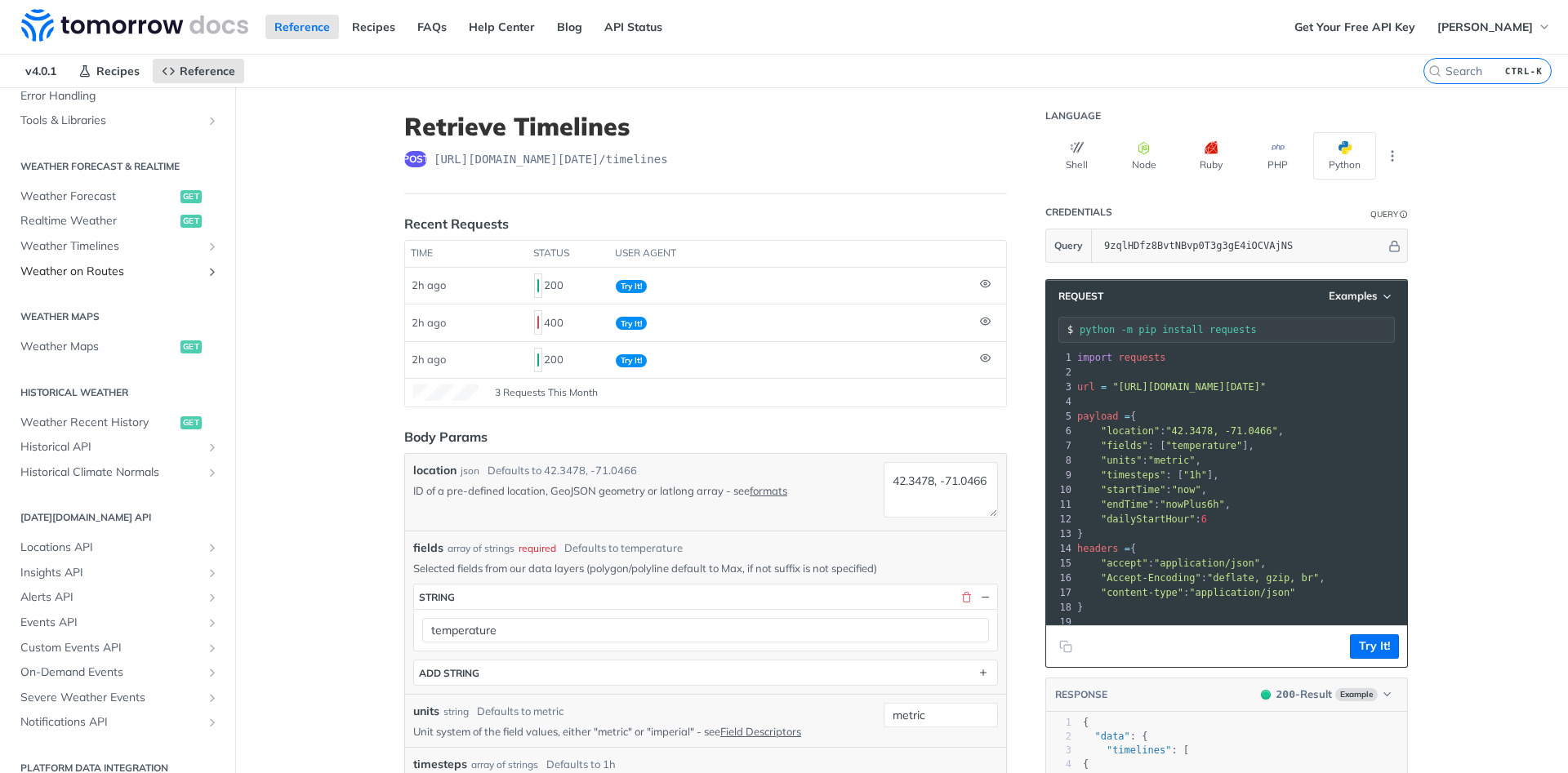
click at [207, 272] on icon "Show subpages for Weather on Routes" at bounding box center [212, 271] width 13 height 13
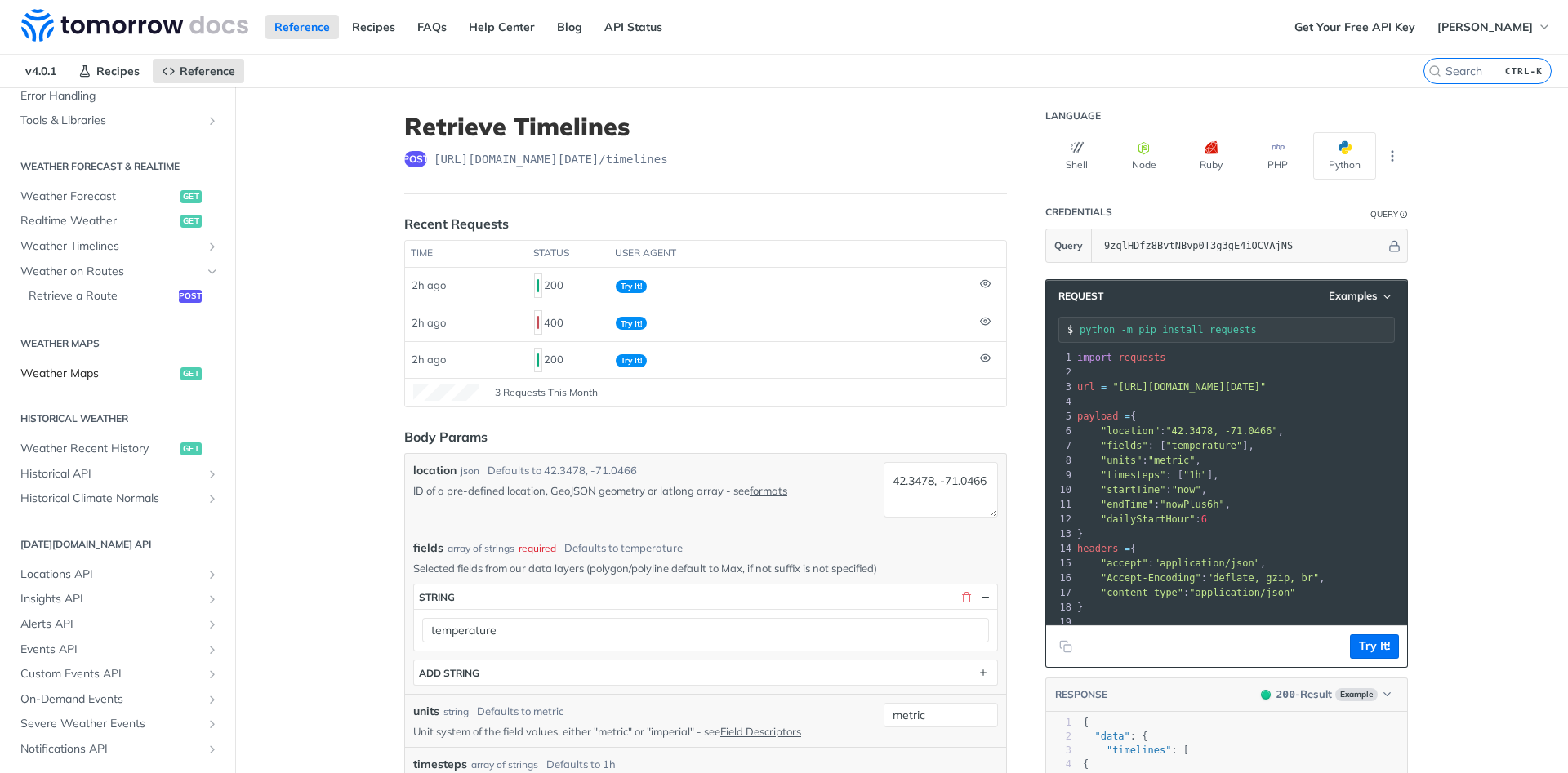
click at [120, 378] on span "Weather Maps" at bounding box center [99, 374] width 156 height 16
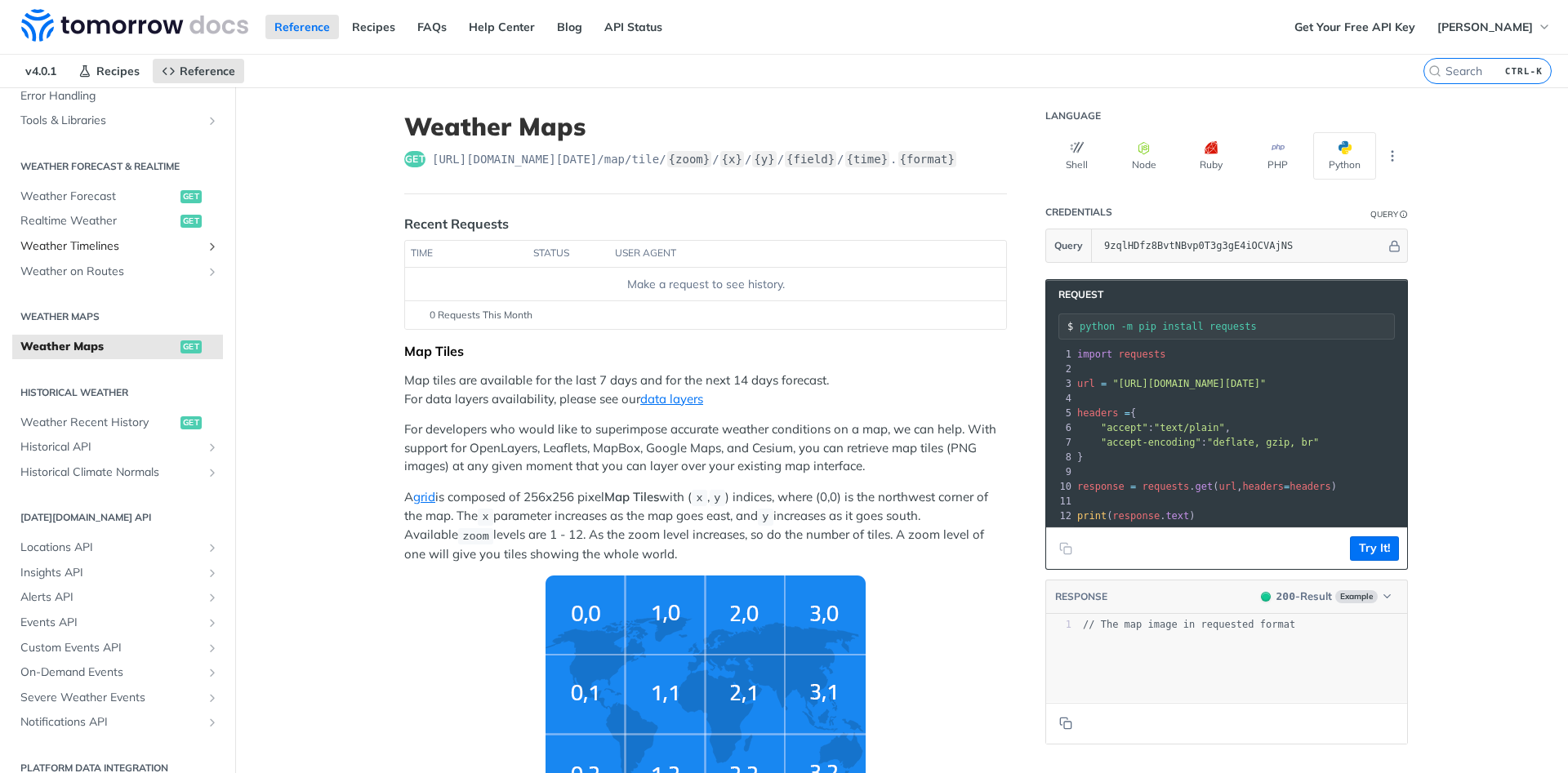
click at [162, 247] on span "Weather Timelines" at bounding box center [111, 247] width 181 height 16
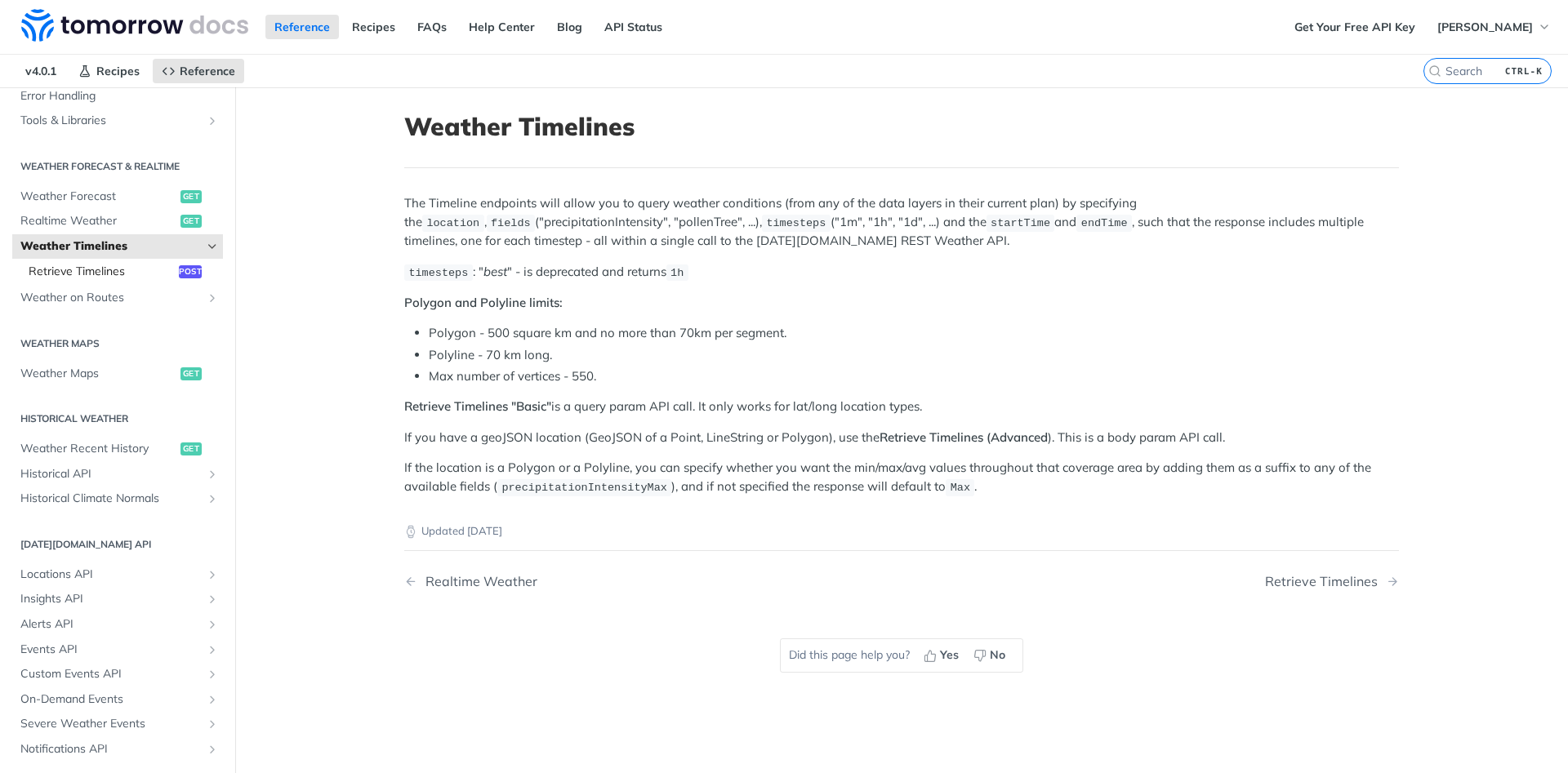
click at [111, 271] on span "Retrieve Timelines" at bounding box center [101, 271] width 146 height 16
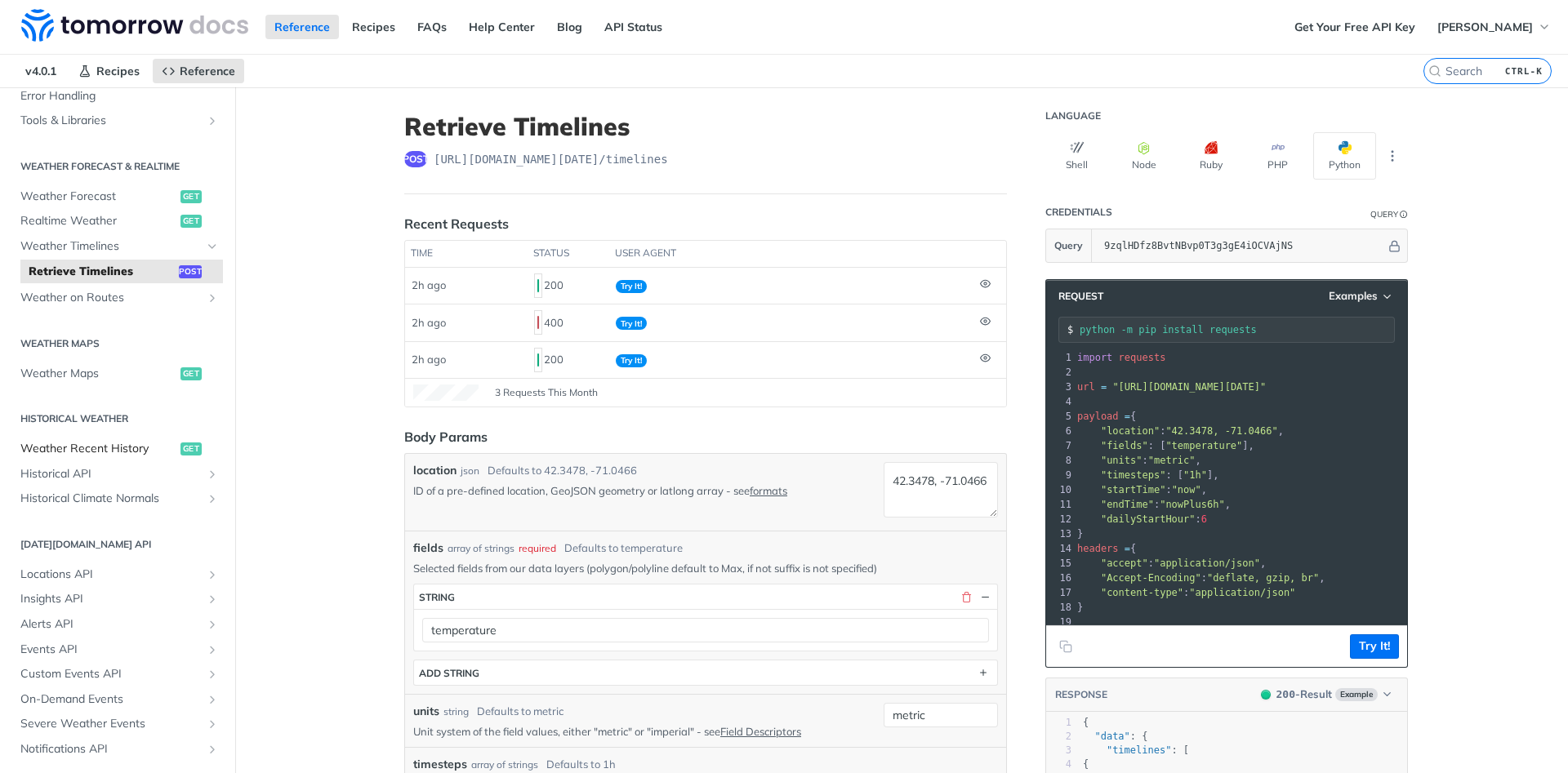
click at [119, 443] on span "Weather Recent History" at bounding box center [99, 448] width 156 height 16
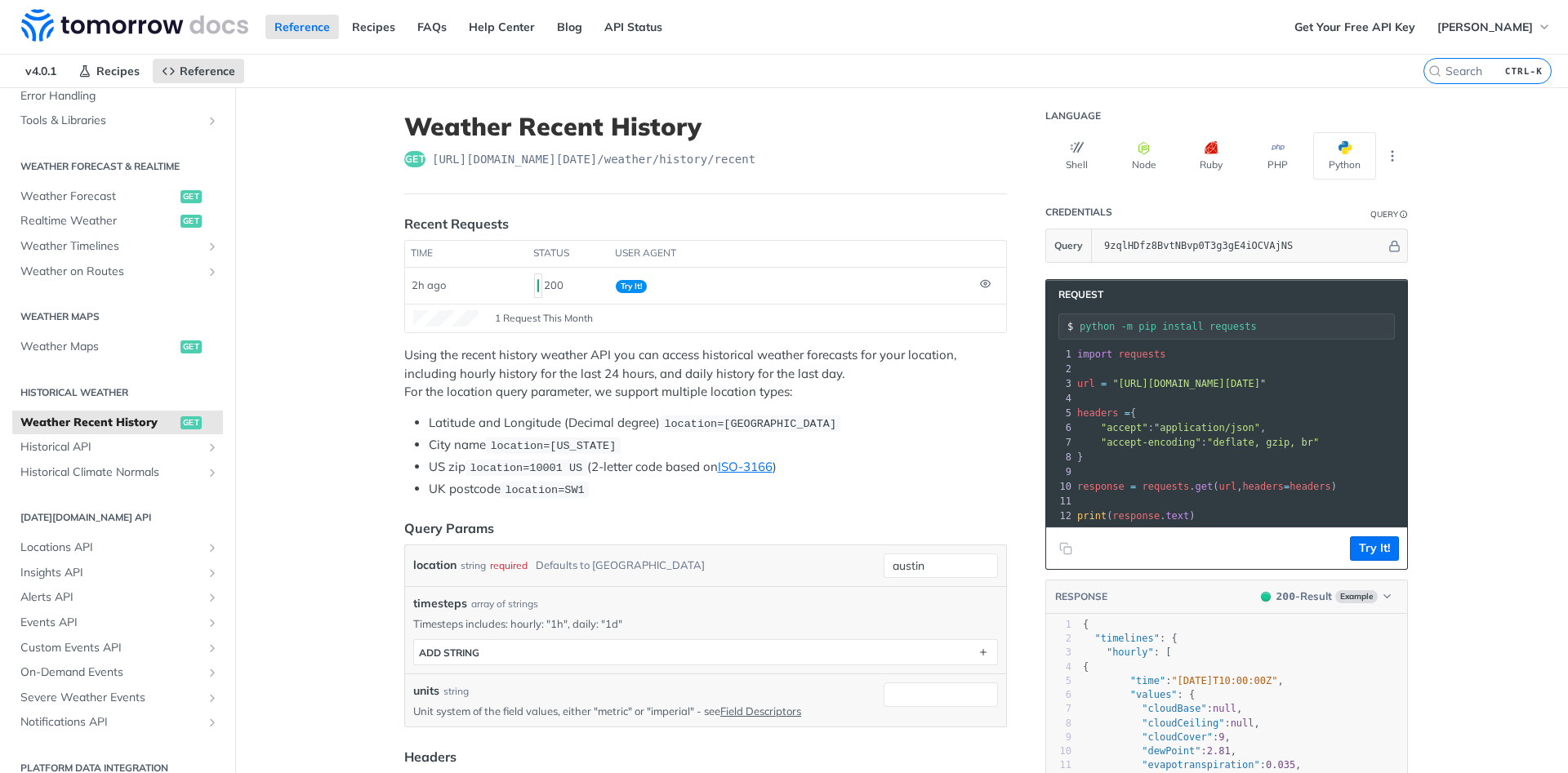
scroll to position [98, 0]
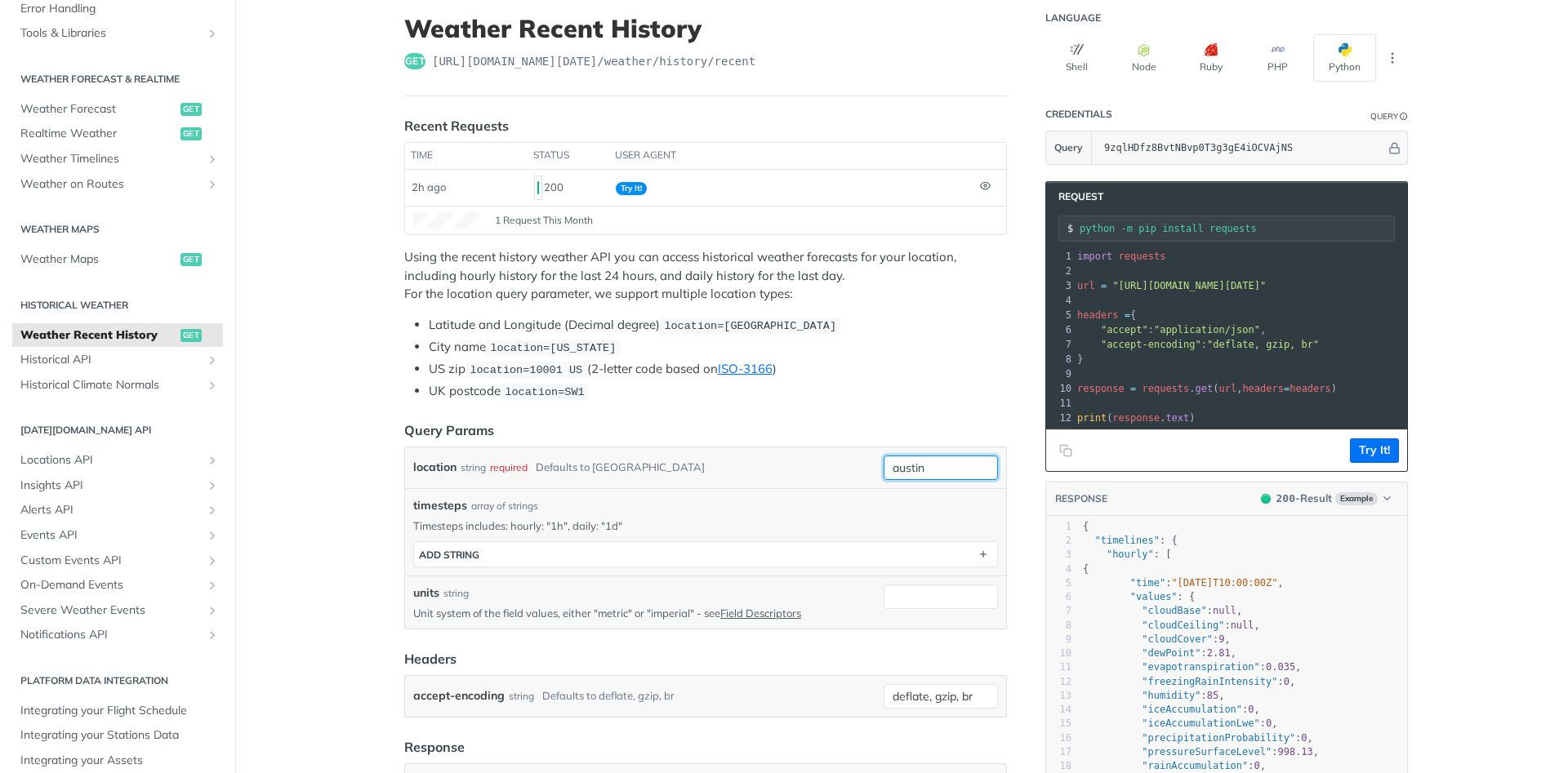
click at [967, 465] on input "austin" at bounding box center [941, 467] width 114 height 25
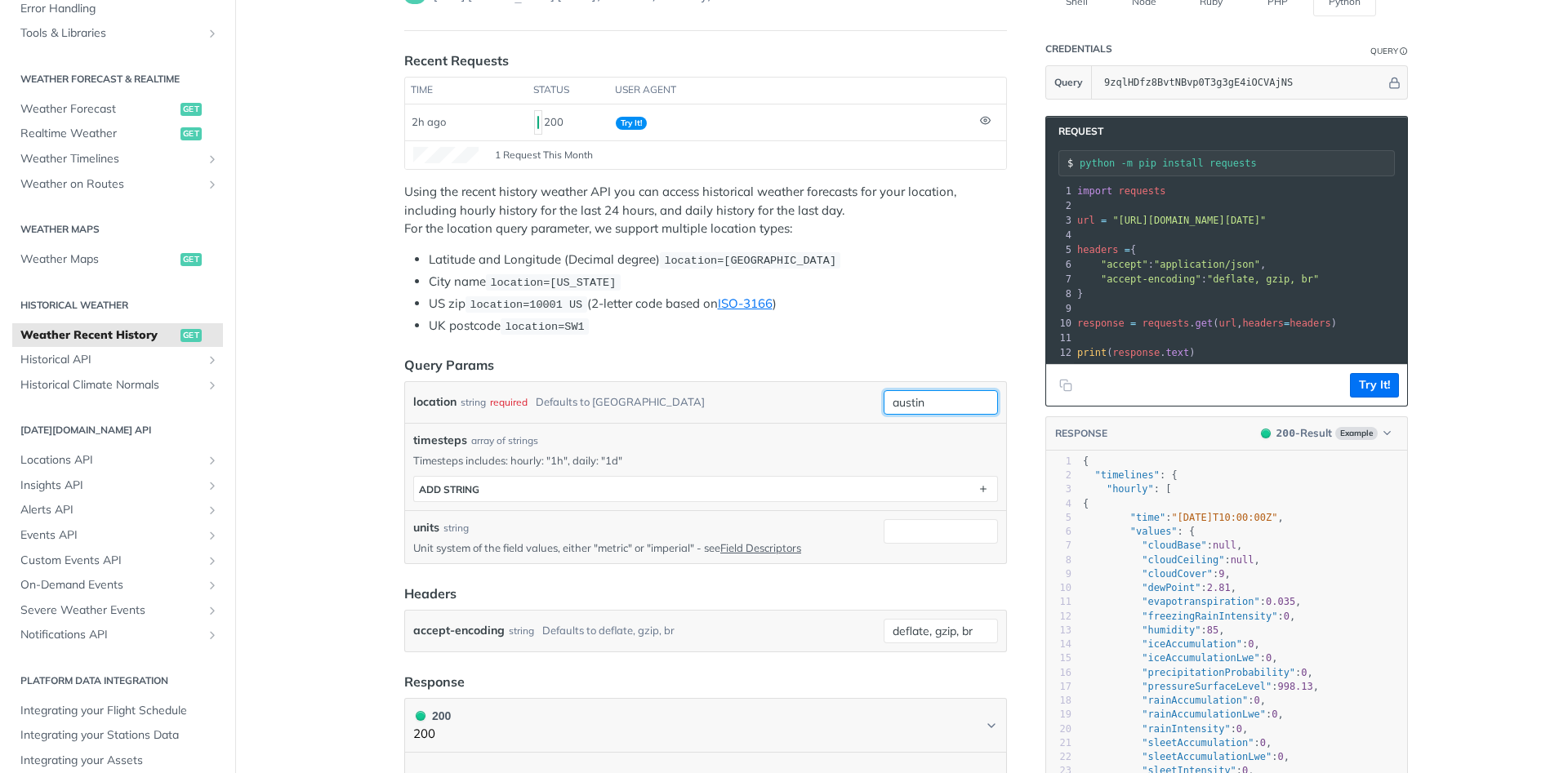
scroll to position [196, 0]
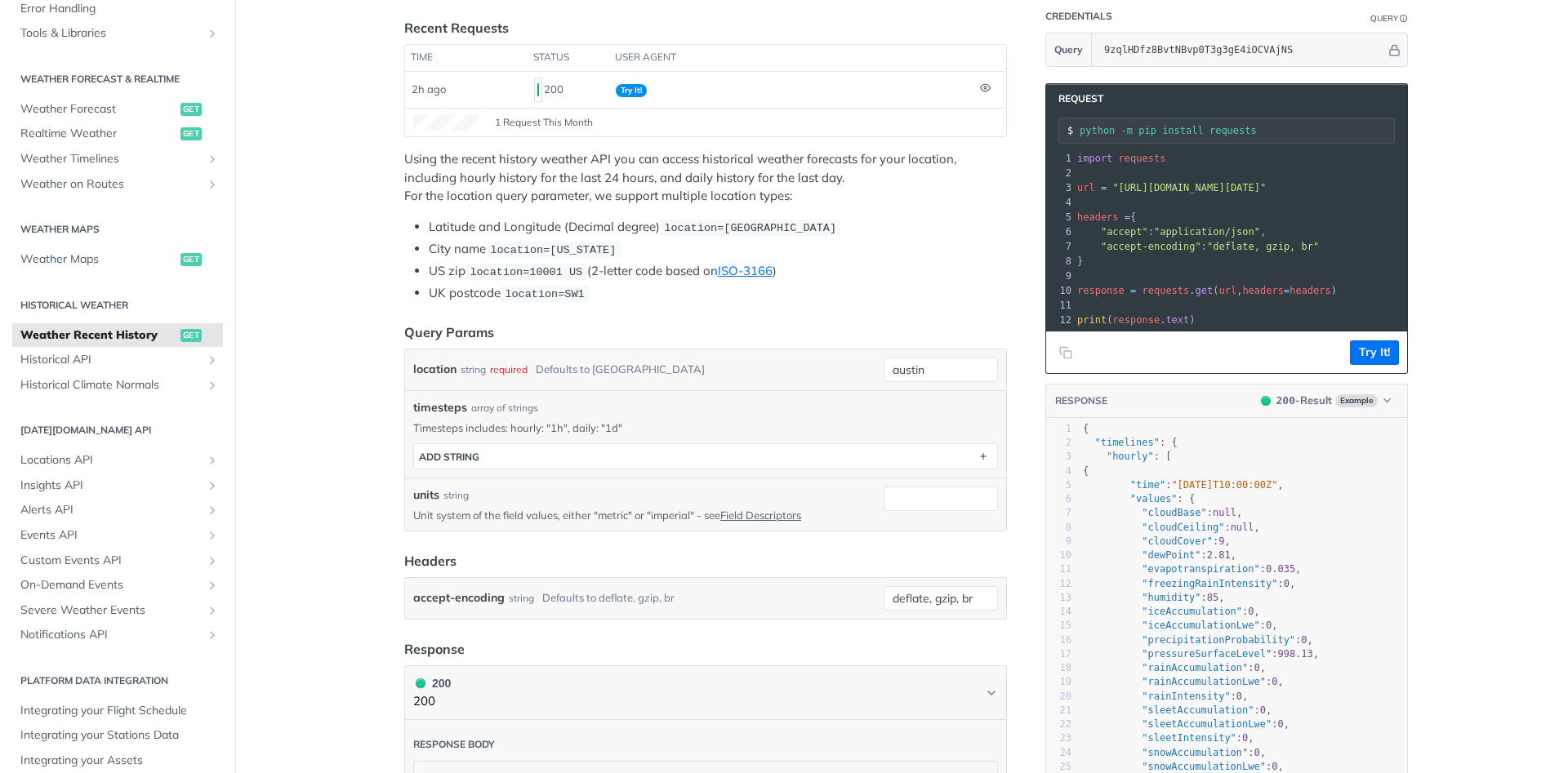
click at [1290, 273] on pre "​" at bounding box center [1409, 276] width 671 height 15
click at [960, 365] on input "austin" at bounding box center [941, 369] width 114 height 25
click at [1330, 215] on pre "headers = {" at bounding box center [1409, 216] width 671 height 15
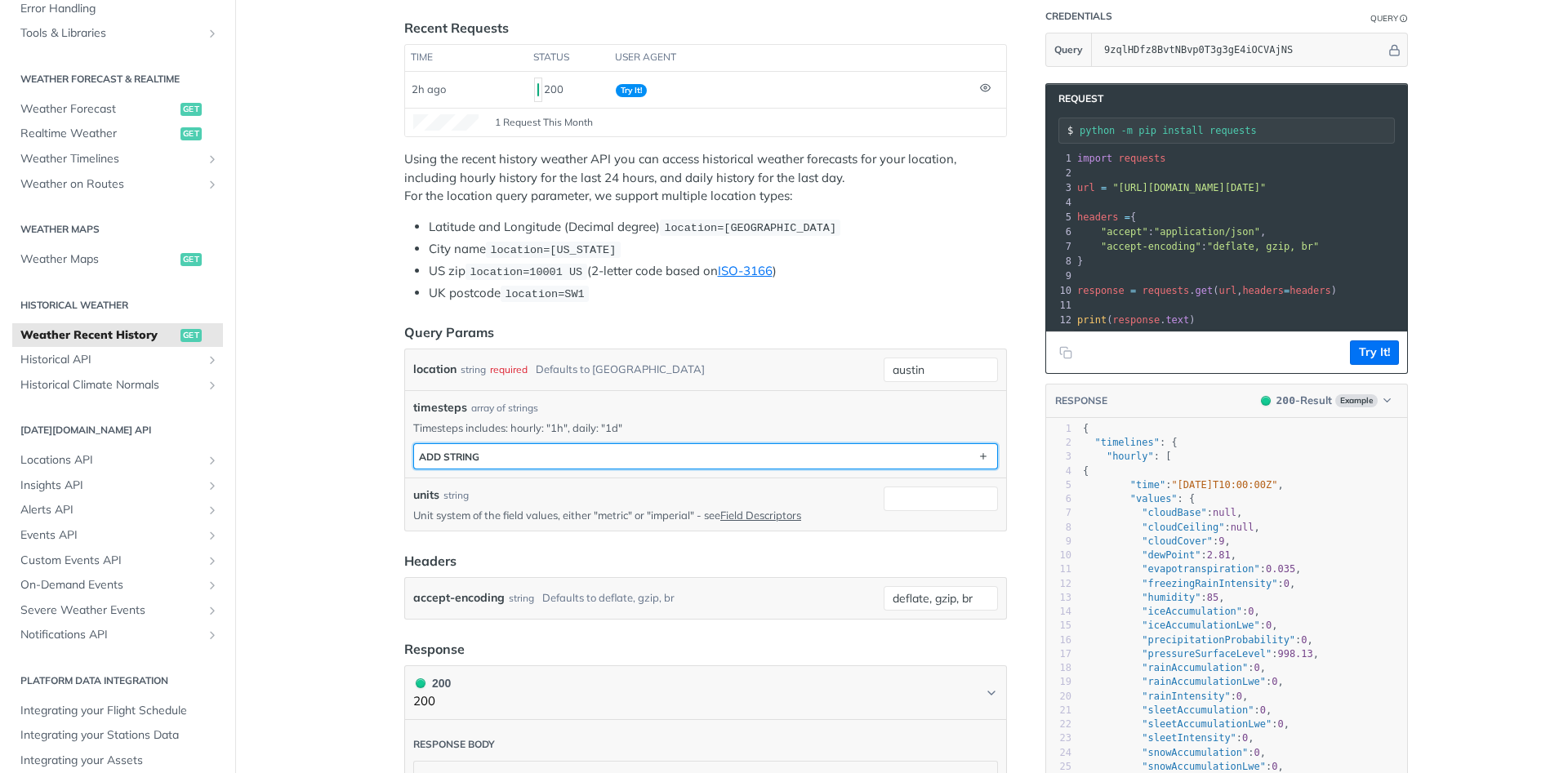
click at [970, 456] on button "ADD string" at bounding box center [705, 456] width 583 height 25
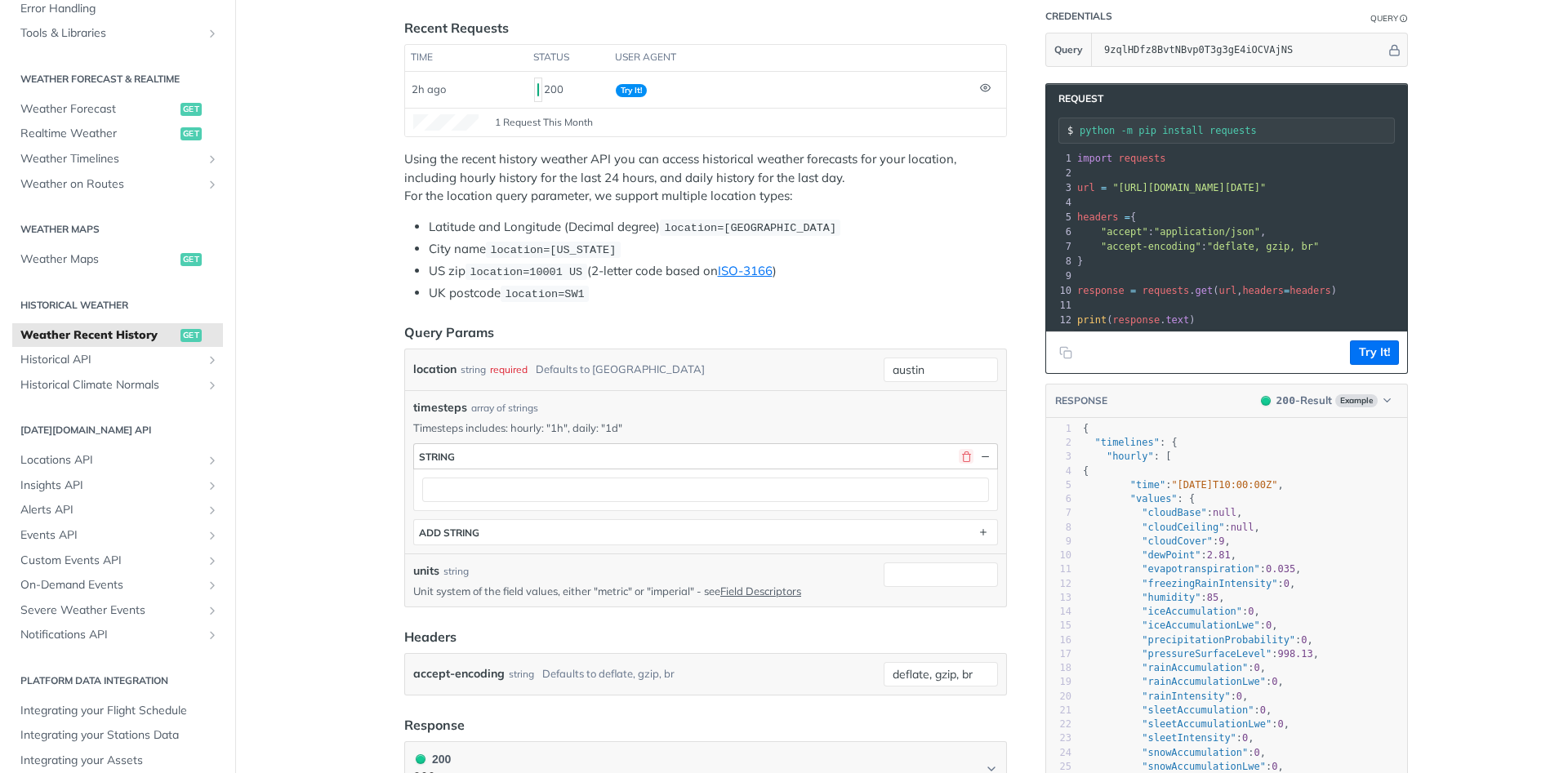
click at [967, 453] on button "button" at bounding box center [966, 456] width 15 height 15
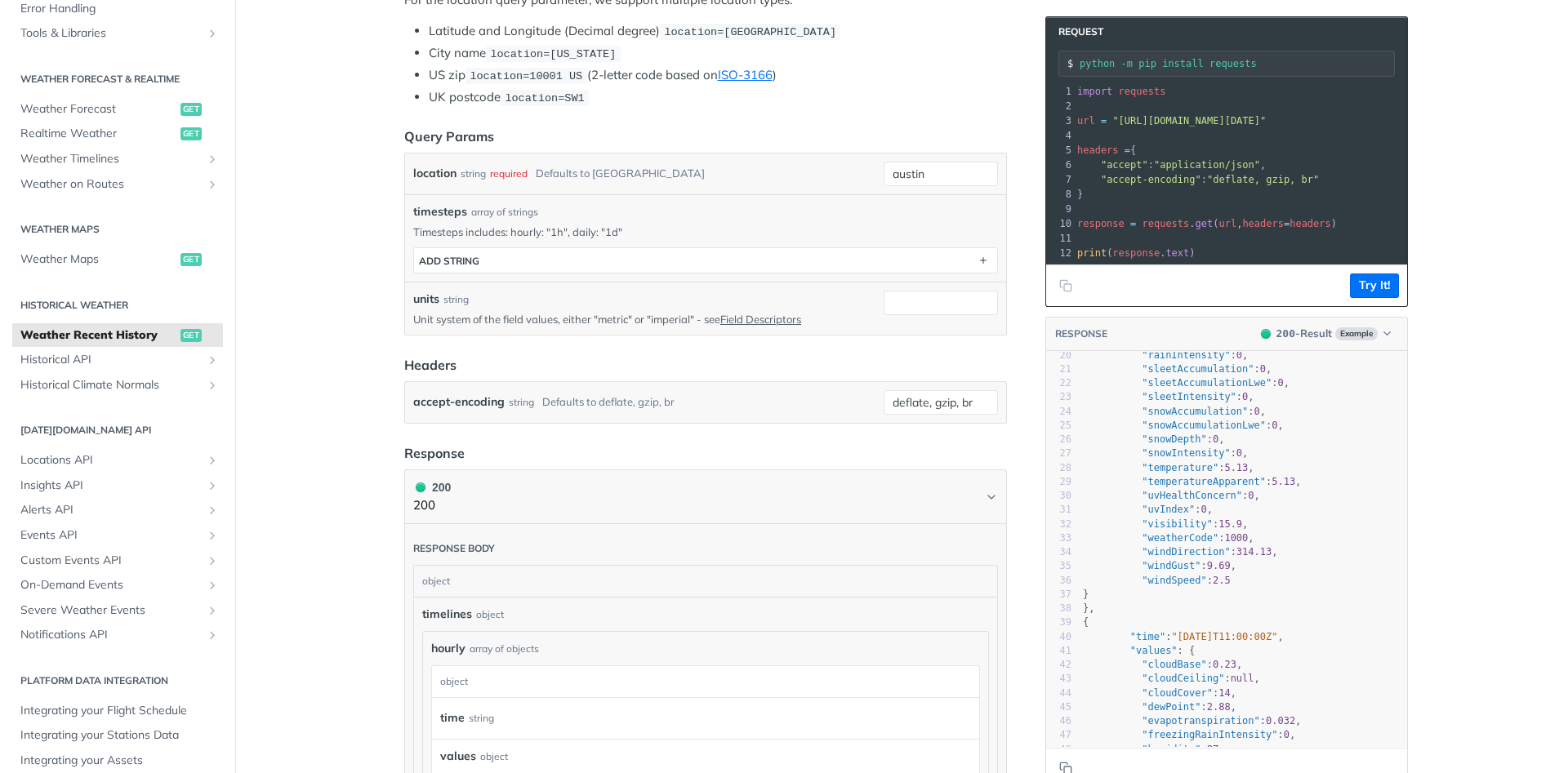
scroll to position [0, 0]
